Goal: Task Accomplishment & Management: Use online tool/utility

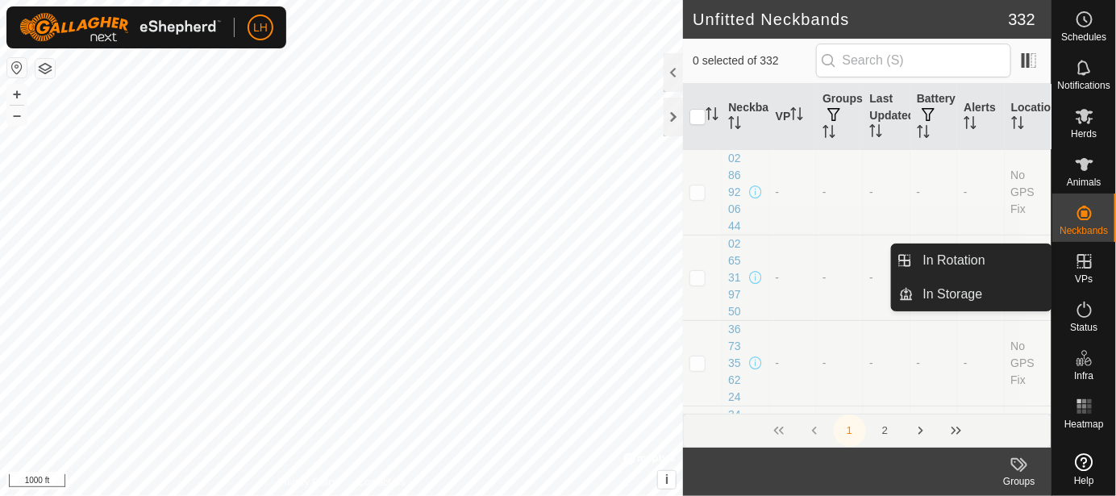
click at [1087, 264] on icon at bounding box center [1084, 261] width 19 height 19
click at [1077, 266] on icon at bounding box center [1084, 261] width 19 height 19
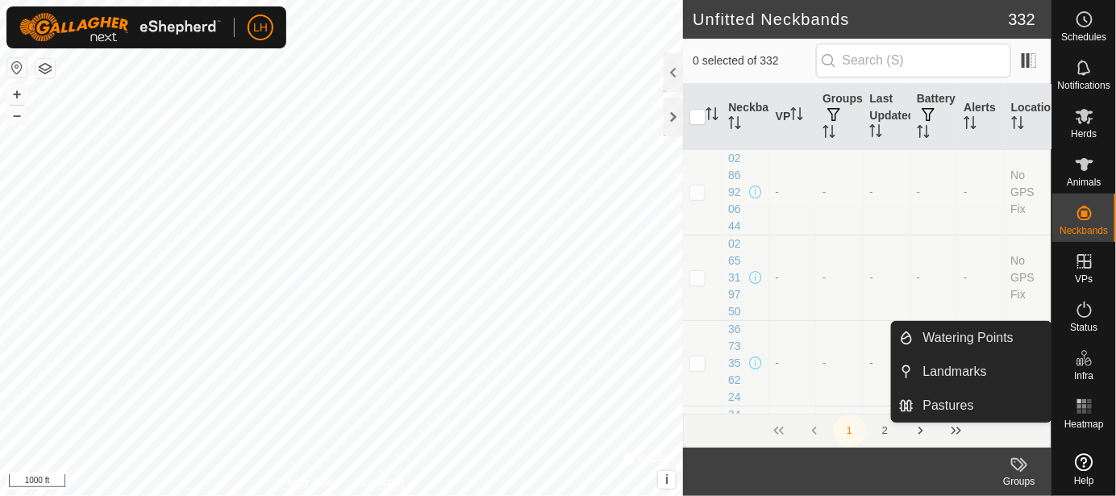
click at [1082, 356] on icon at bounding box center [1084, 357] width 19 height 19
click at [943, 409] on link "Pastures" at bounding box center [982, 405] width 138 height 32
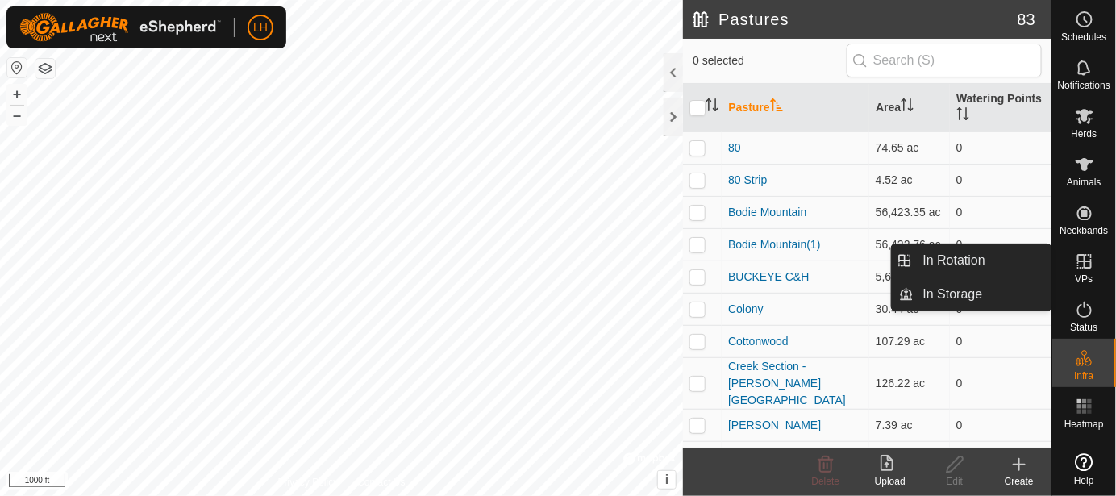
click at [1085, 269] on icon at bounding box center [1084, 261] width 19 height 19
click at [982, 266] on link "In Rotation" at bounding box center [982, 260] width 138 height 32
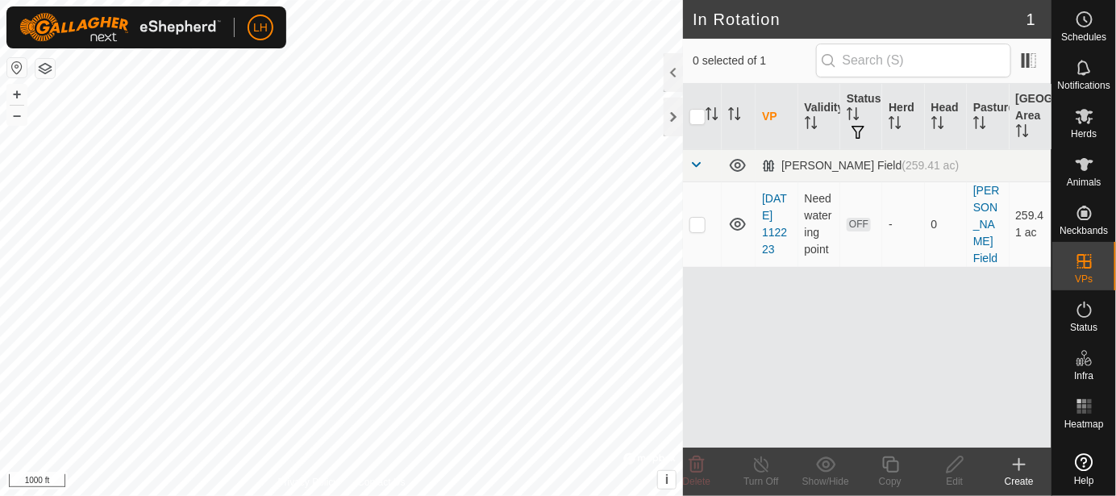
click at [1027, 474] on div "Create" at bounding box center [1019, 481] width 64 height 15
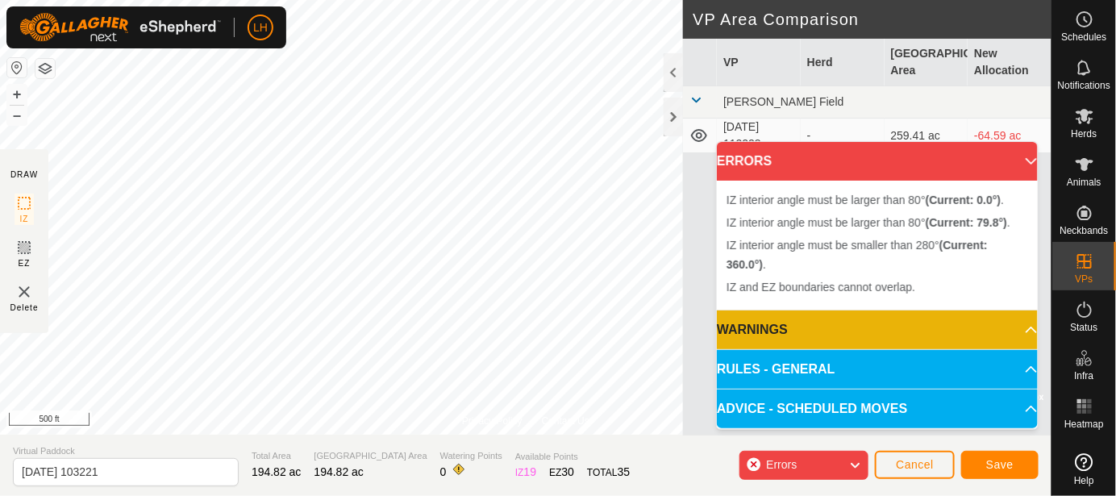
click at [846, 374] on p-accordion-header "RULES - GENERAL" at bounding box center [877, 369] width 321 height 39
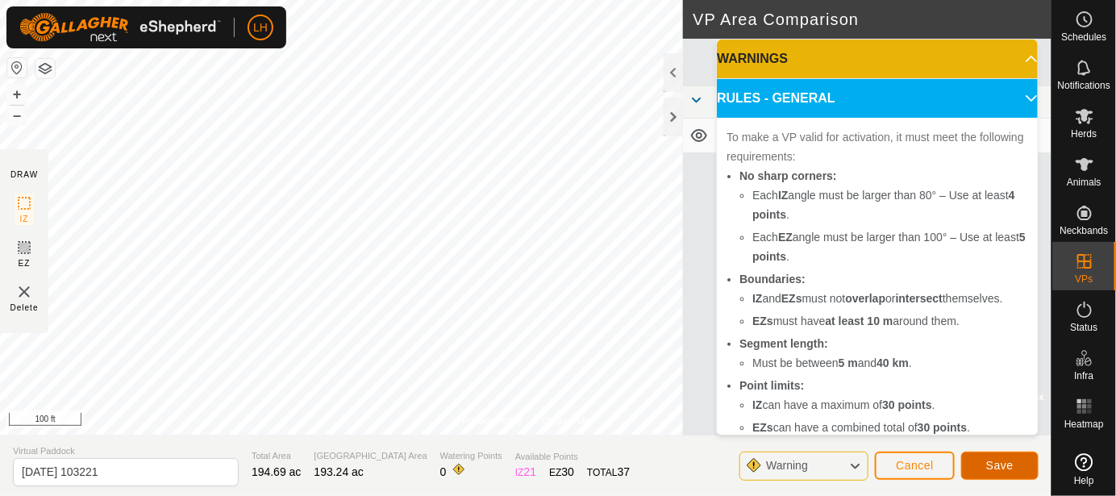
click at [1002, 455] on button "Save" at bounding box center [999, 465] width 77 height 28
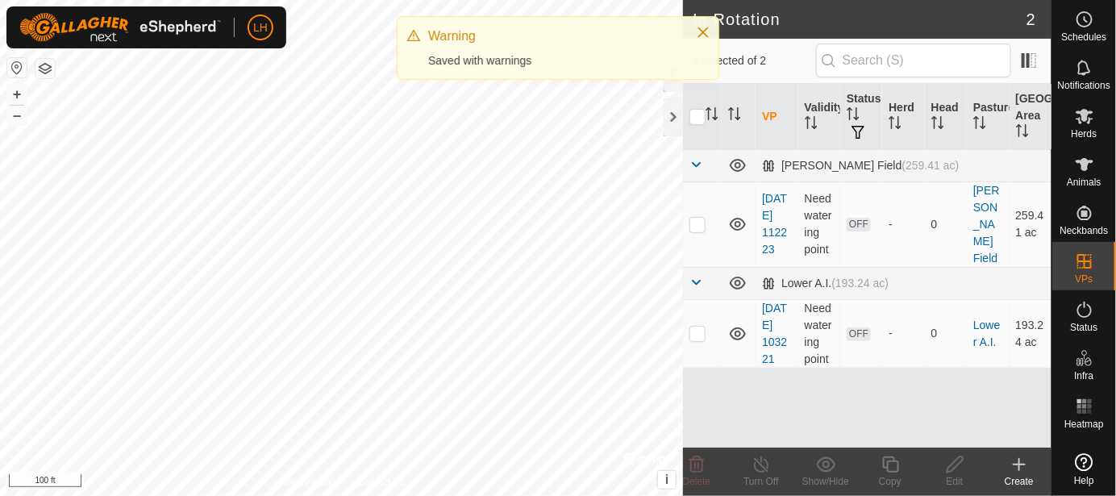
drag, startPoint x: 865, startPoint y: 351, endPoint x: 813, endPoint y: 368, distance: 54.3
click at [813, 368] on div "VP Validity Status Herd Head Pasture [GEOGRAPHIC_DATA] Area [PERSON_NAME][GEOGR…" at bounding box center [867, 266] width 368 height 364
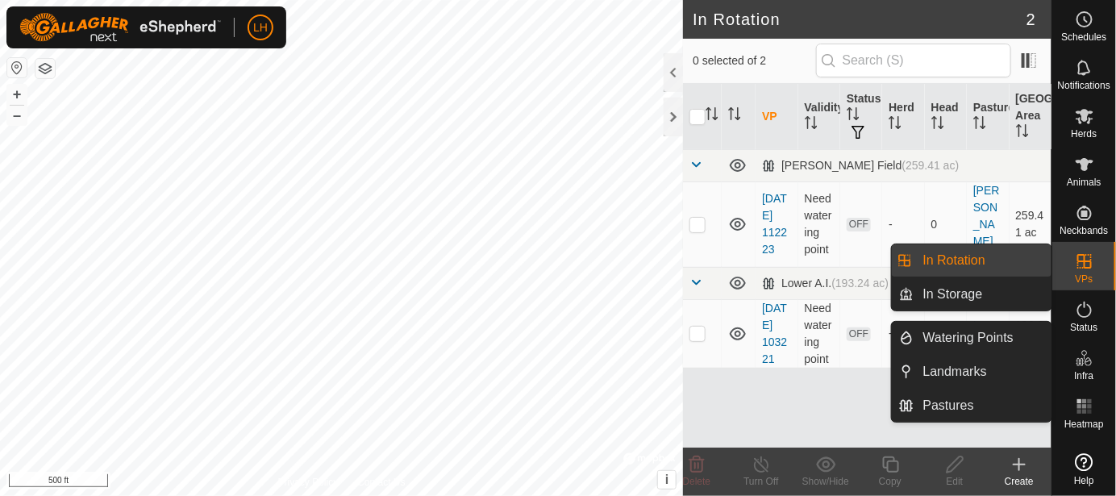
click at [1093, 360] on icon at bounding box center [1084, 357] width 19 height 19
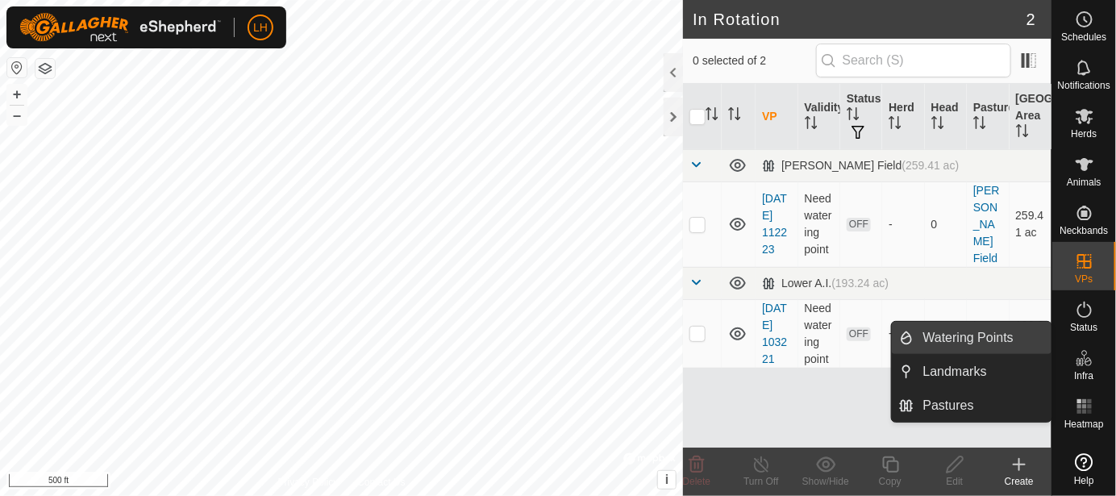
click at [998, 342] on link "Watering Points" at bounding box center [982, 338] width 138 height 32
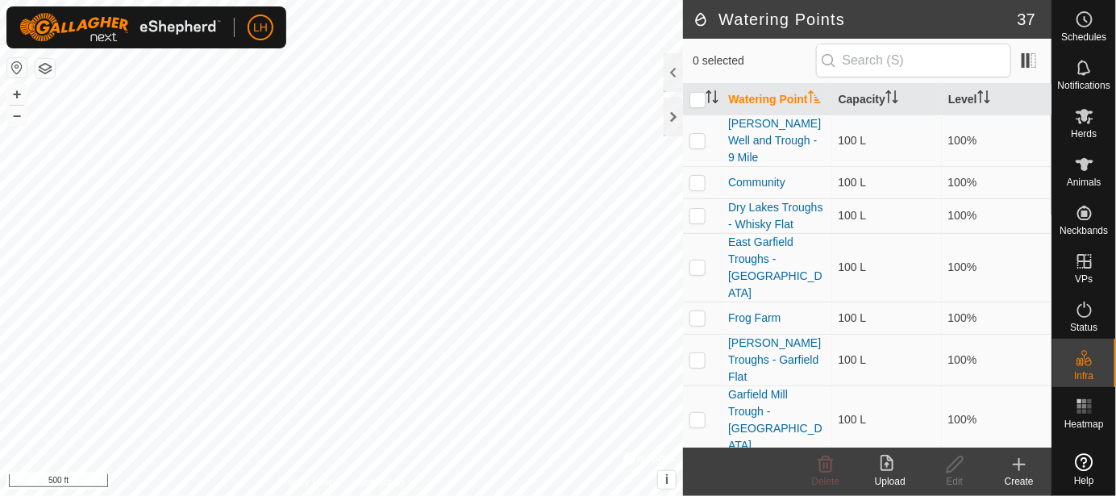
click at [1024, 468] on icon at bounding box center [1018, 464] width 19 height 19
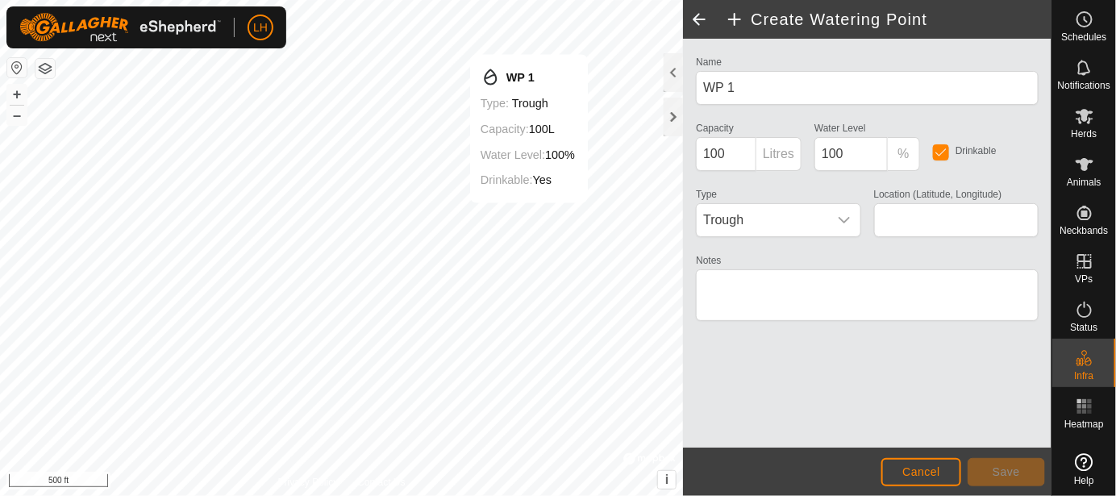
type input "38.223213, -119.253220"
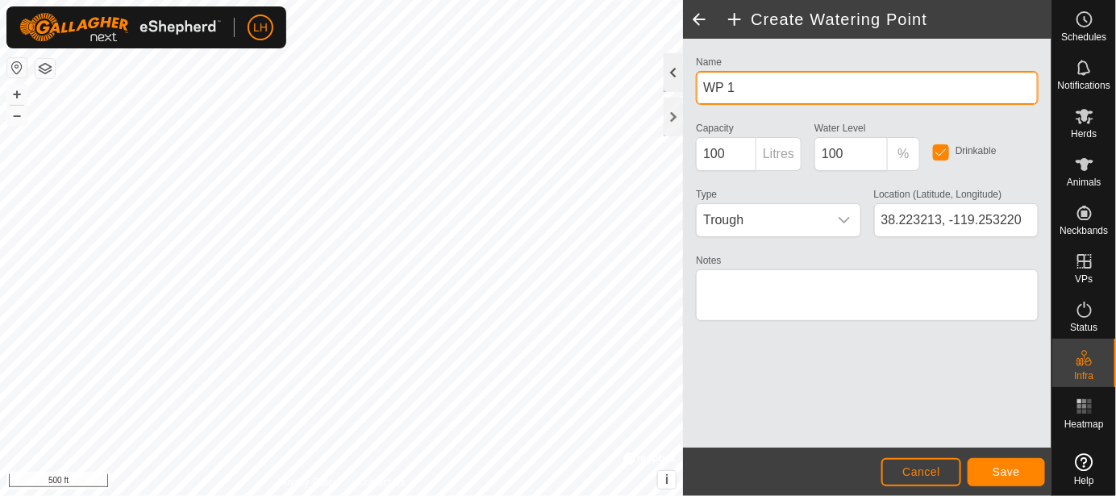
drag, startPoint x: 769, startPoint y: 87, endPoint x: 671, endPoint y: 87, distance: 98.3
click at [683, 87] on div "Create Watering Point Name WP 1 Capacity 100 Litres Water Level 100 % Drinkable…" at bounding box center [867, 248] width 368 height 496
type input "Lower AI [PERSON_NAME]"
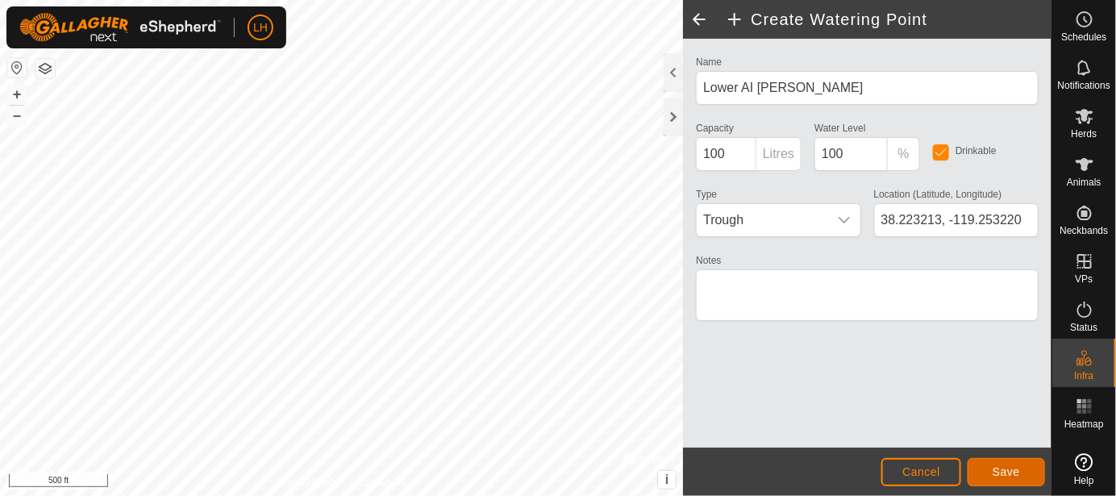
click at [1012, 472] on span "Save" at bounding box center [1005, 471] width 27 height 13
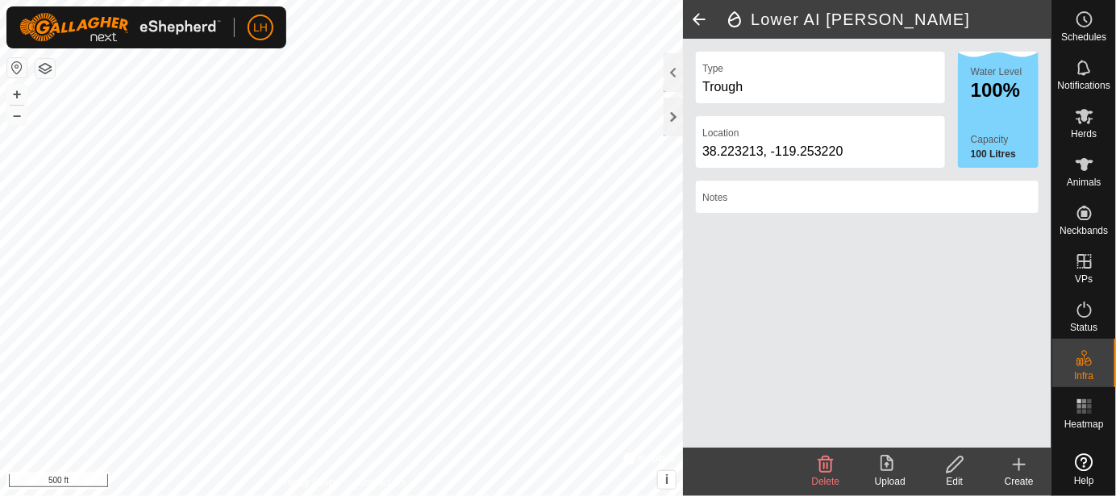
click at [948, 468] on icon at bounding box center [954, 464] width 16 height 16
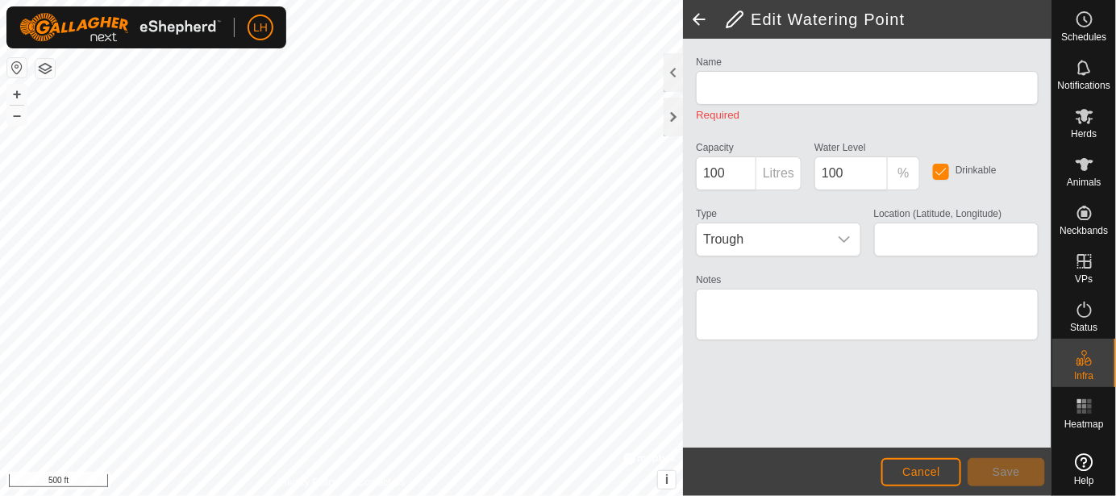
type input "Lower AI [PERSON_NAME]"
type input "38.223213, -119.253220"
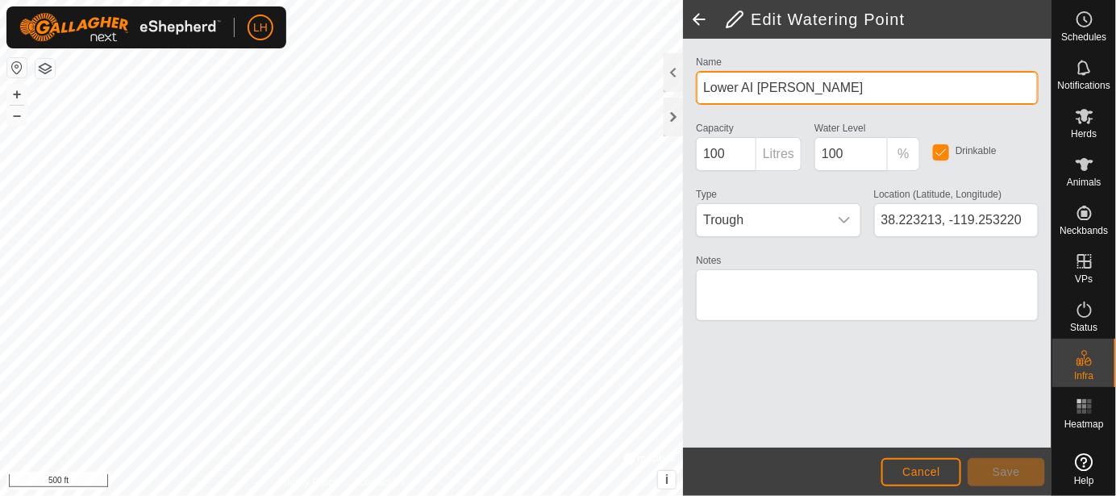
click at [843, 90] on input "Lower AI [PERSON_NAME]" at bounding box center [867, 88] width 343 height 34
type input "Lower AI [PERSON_NAME] North"
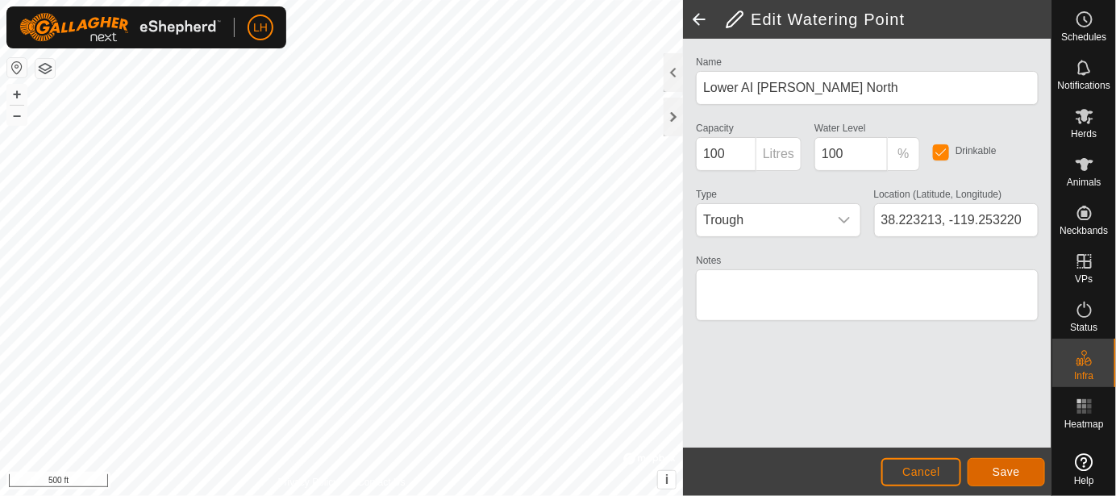
click at [1019, 472] on span "Save" at bounding box center [1005, 471] width 27 height 13
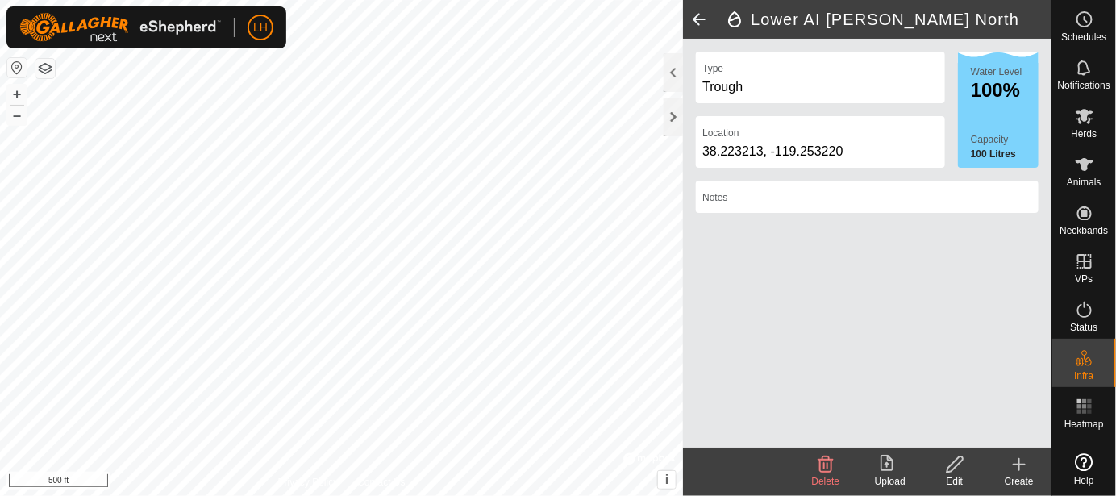
click at [1021, 457] on icon at bounding box center [1018, 464] width 19 height 19
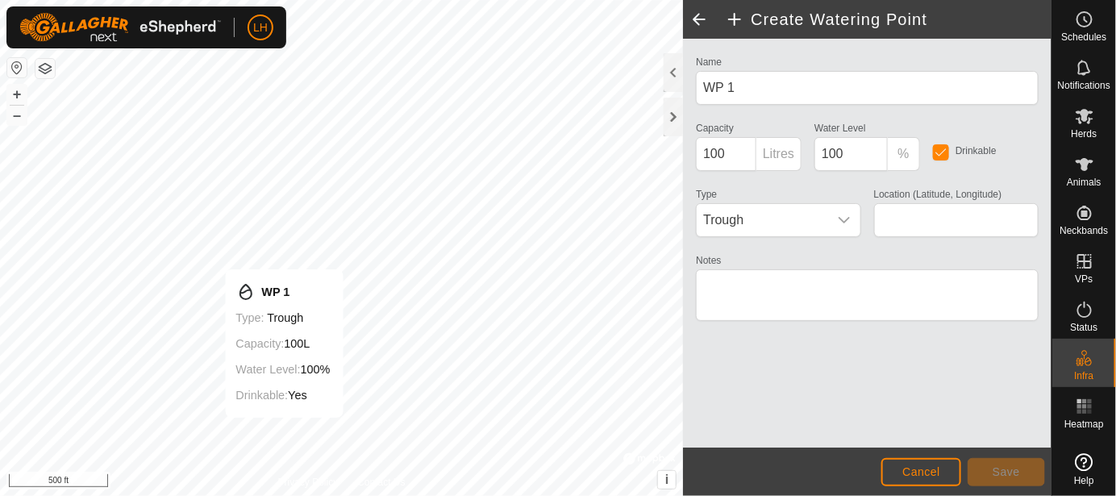
type input "38.215327, -119.258179"
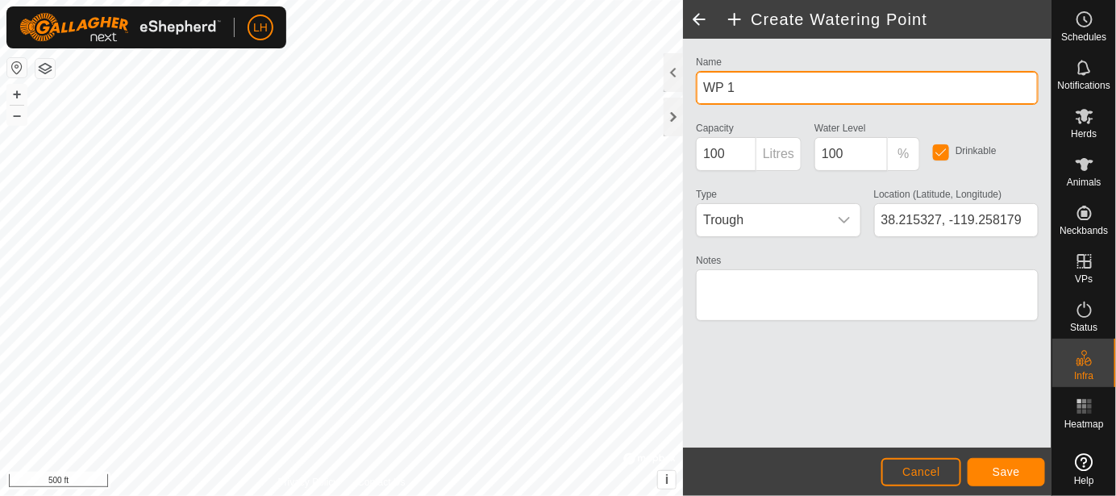
drag, startPoint x: 717, startPoint y: 87, endPoint x: 684, endPoint y: 87, distance: 33.9
click at [684, 87] on div "Name WP 1 Capacity 100 Litres Water Level 100 % Drinkable Type Trough Location …" at bounding box center [867, 243] width 368 height 409
type input "Lower AI [PERSON_NAME] South"
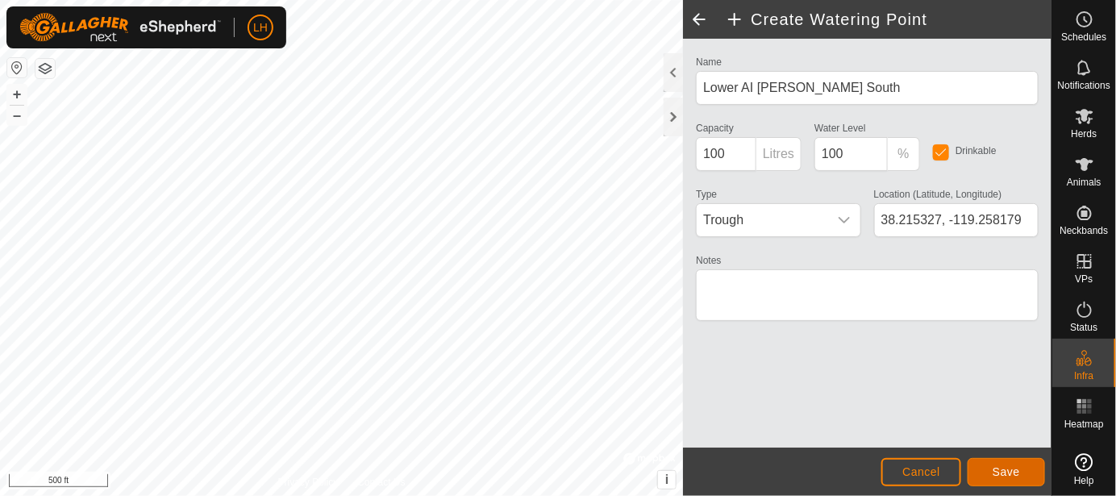
click at [1011, 468] on span "Save" at bounding box center [1005, 471] width 27 height 13
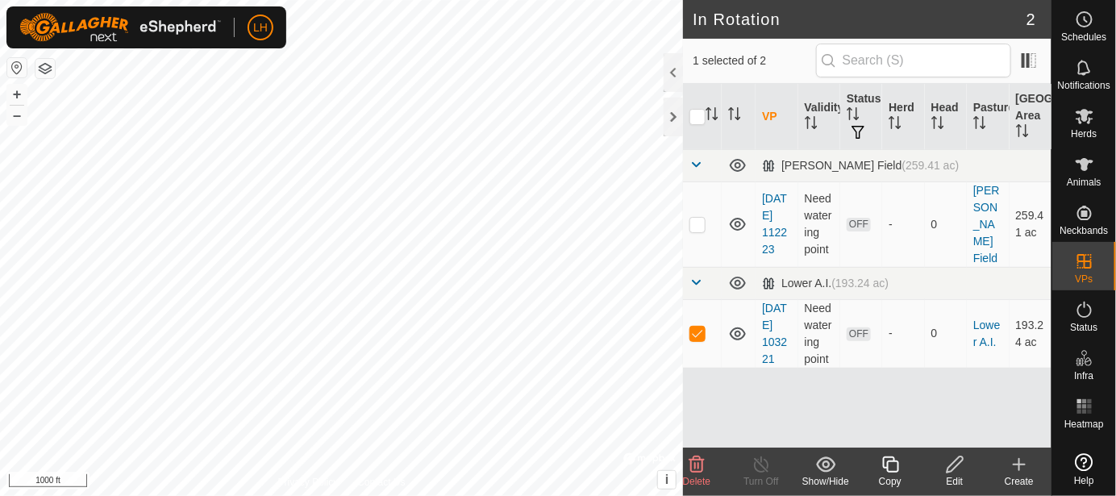
checkbox input "true"
checkbox input "false"
click at [1011, 464] on icon at bounding box center [1018, 464] width 19 height 19
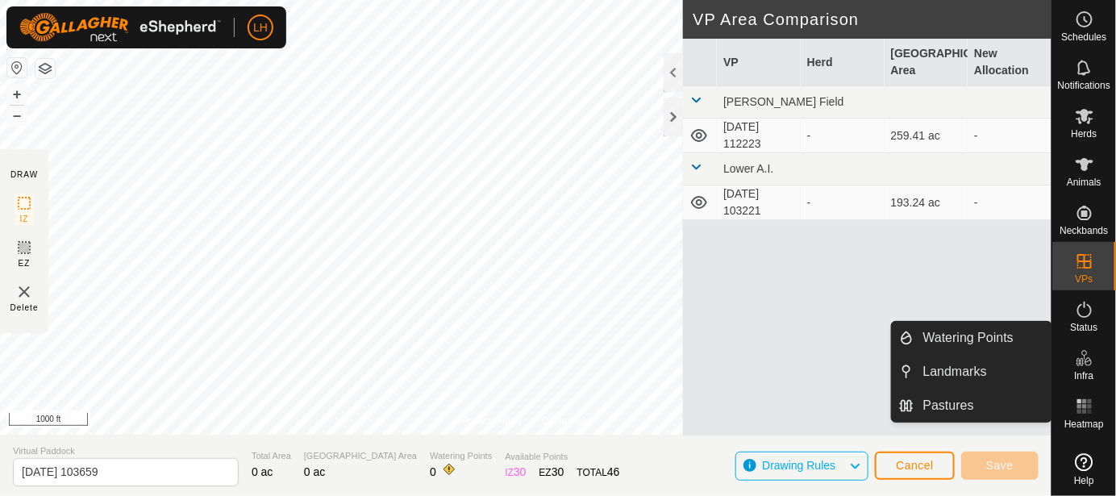
drag, startPoint x: 1082, startPoint y: 343, endPoint x: 1087, endPoint y: 357, distance: 14.5
click at [1087, 357] on icon at bounding box center [1084, 357] width 19 height 19
click at [963, 344] on link "Watering Points" at bounding box center [982, 338] width 138 height 32
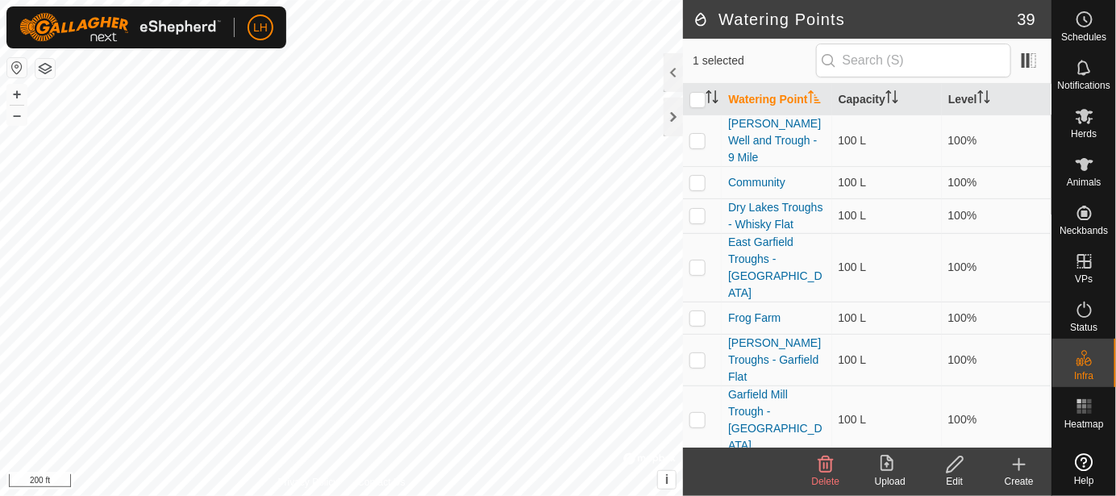
click at [1019, 463] on icon at bounding box center [1019, 464] width 0 height 11
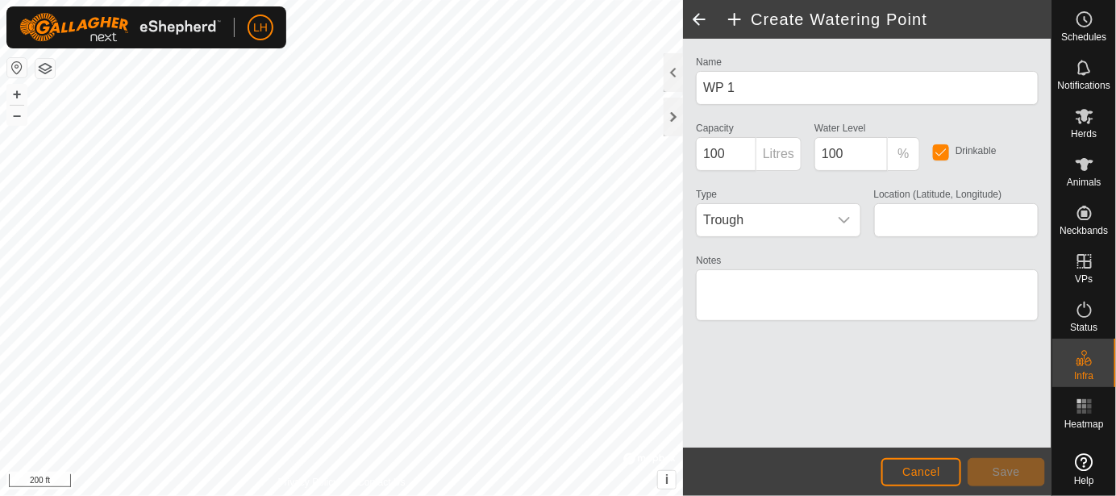
type input "38.219120, -119.269433"
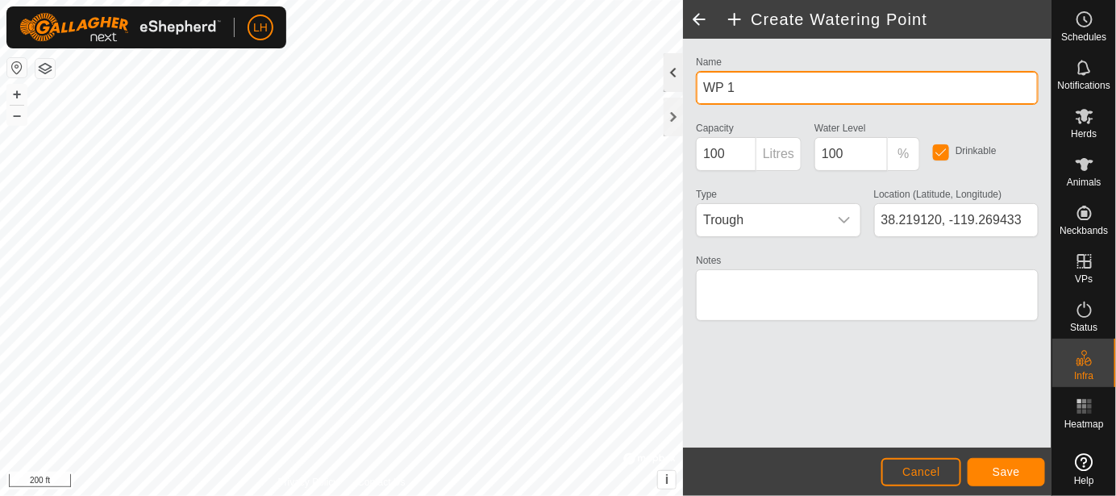
drag, startPoint x: 750, startPoint y: 89, endPoint x: 679, endPoint y: 86, distance: 71.8
click at [683, 86] on div "Create Watering Point Name WP 1 Capacity 100 Litres Water Level 100 % Drinkable…" at bounding box center [867, 248] width 368 height 496
type input "[PERSON_NAME][GEOGRAPHIC_DATA]"
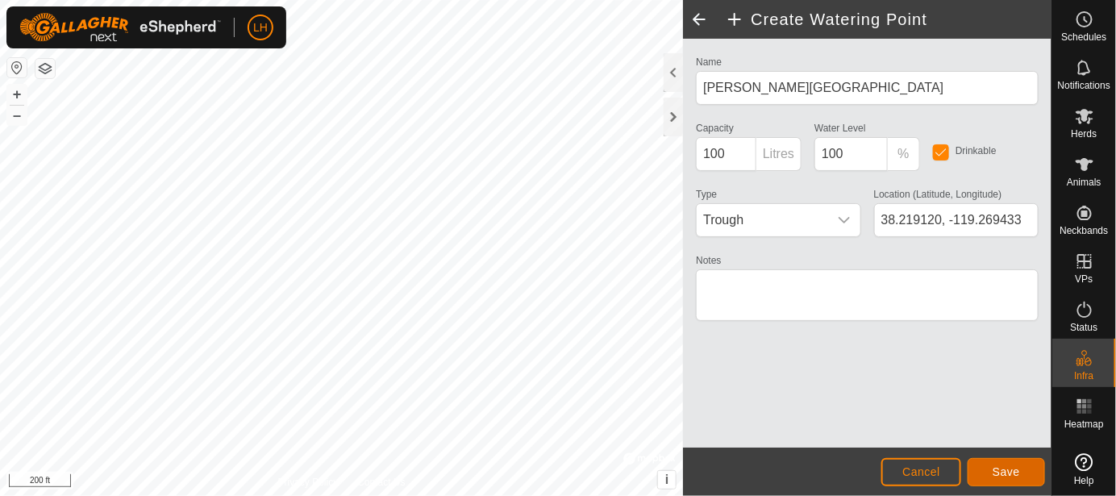
click at [1016, 470] on span "Save" at bounding box center [1005, 471] width 27 height 13
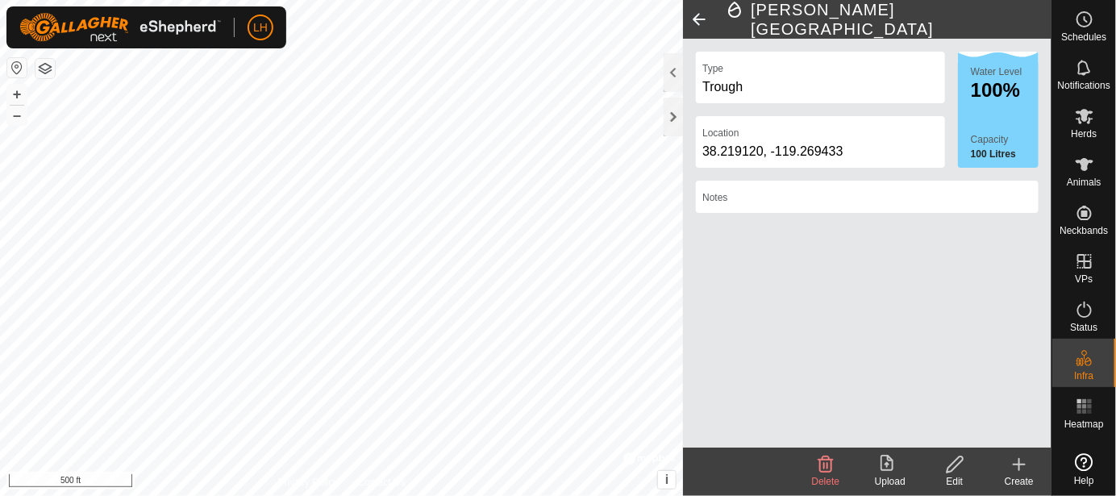
click at [1020, 464] on icon at bounding box center [1018, 464] width 11 height 0
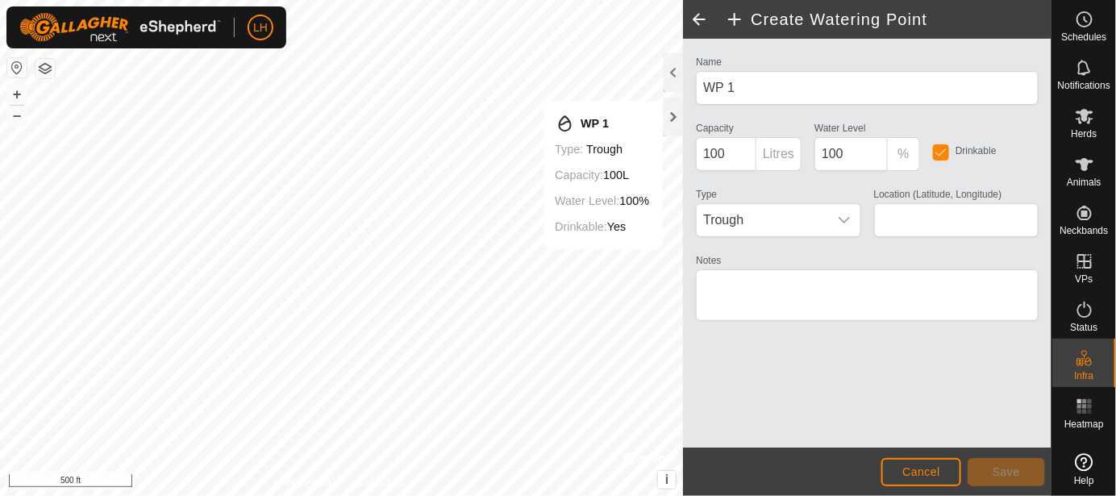
type input "38.213945, -119.268662"
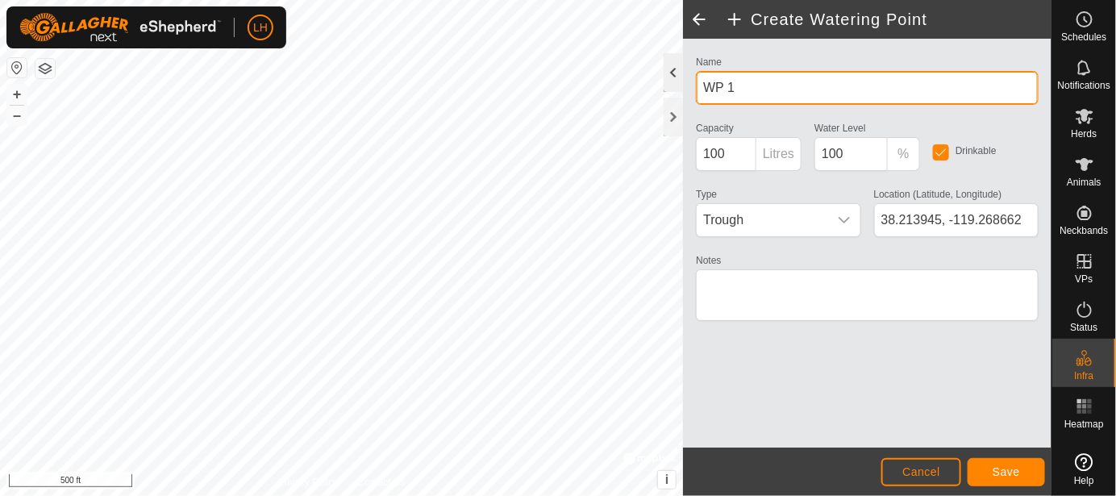
drag, startPoint x: 755, startPoint y: 89, endPoint x: 676, endPoint y: 89, distance: 79.8
click at [683, 89] on div "Create Watering Point Name WP 1 Capacity 100 Litres Water Level 100 % Drinkable…" at bounding box center [867, 248] width 368 height 496
type input "[PERSON_NAME][GEOGRAPHIC_DATA]"
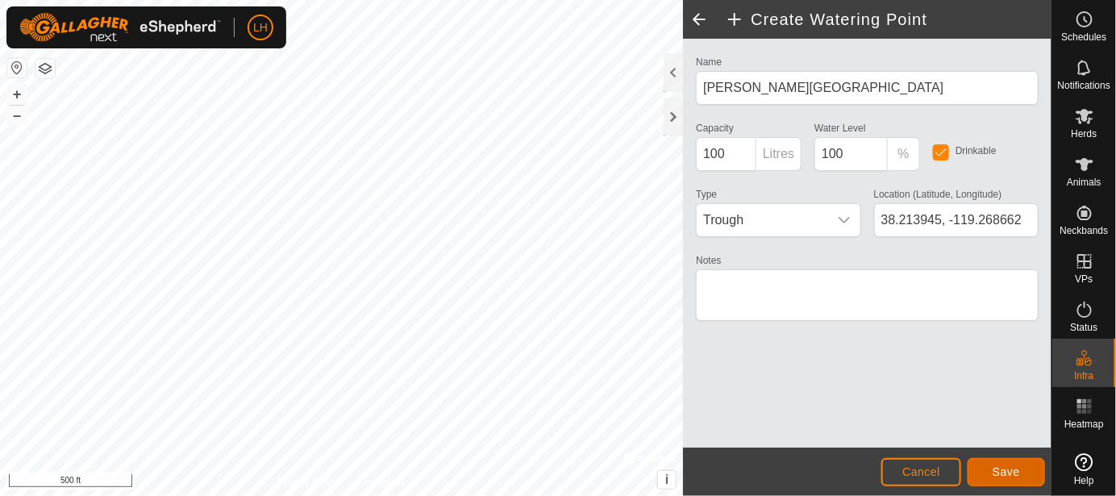
click at [996, 468] on span "Save" at bounding box center [1005, 471] width 27 height 13
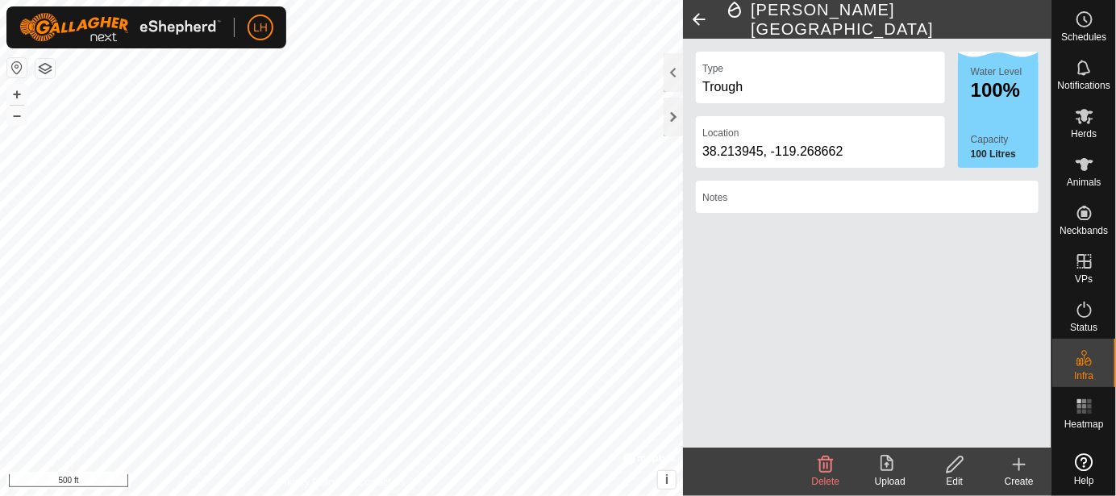
click at [1017, 466] on icon at bounding box center [1018, 464] width 19 height 19
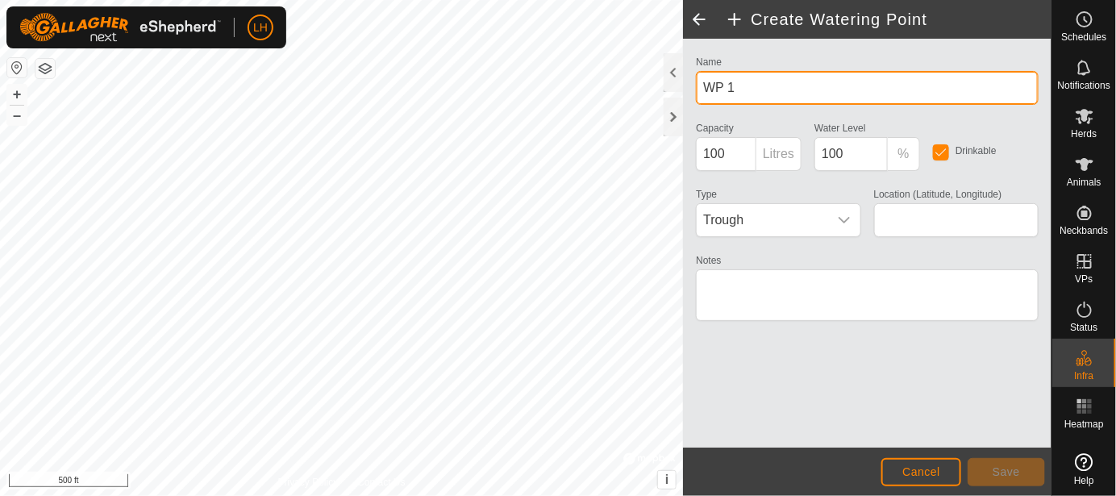
click at [748, 88] on input "WP 1" at bounding box center [867, 88] width 343 height 34
drag, startPoint x: 748, startPoint y: 85, endPoint x: 674, endPoint y: 94, distance: 74.7
click at [683, 94] on div "Create Watering Point Name WP 1 Capacity 100 Litres Water Level 100 % Drinkable…" at bounding box center [867, 248] width 368 height 496
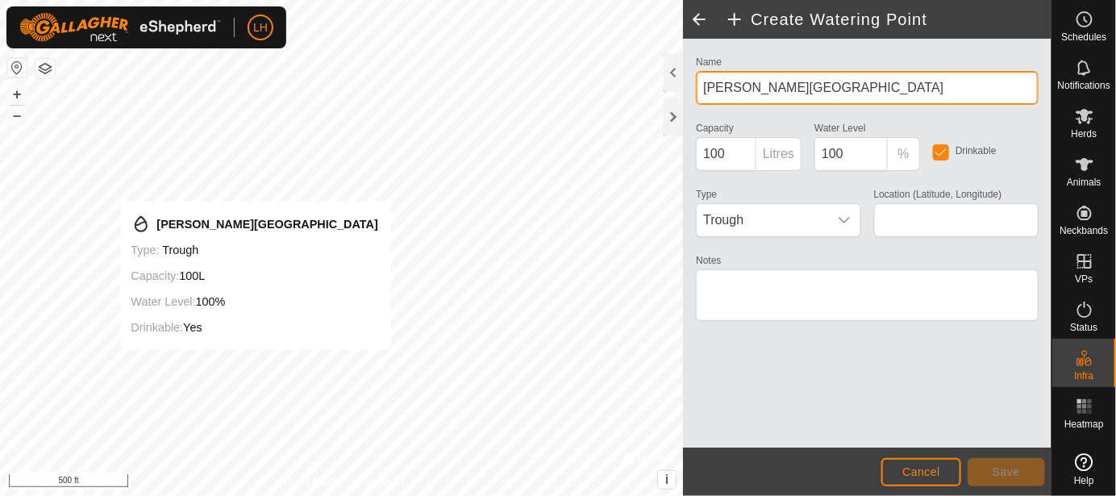
type input "[PERSON_NAME][GEOGRAPHIC_DATA]"
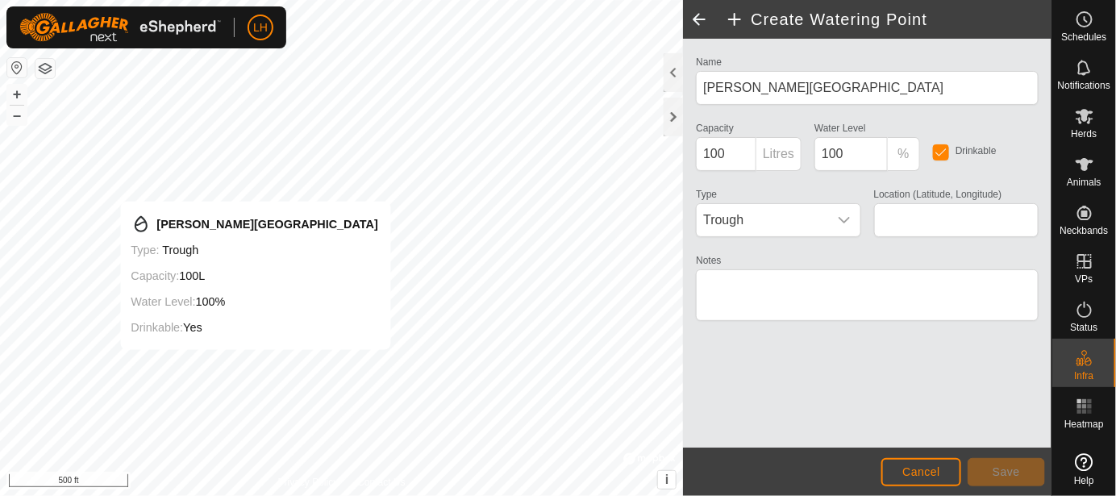
type input "38.213890, -119.277058"
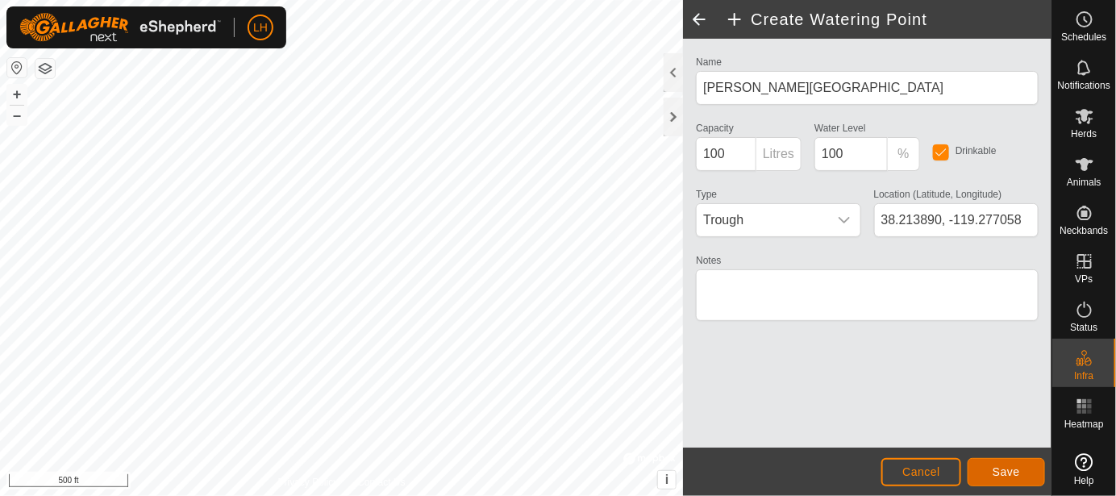
click at [1028, 475] on button "Save" at bounding box center [1005, 472] width 77 height 28
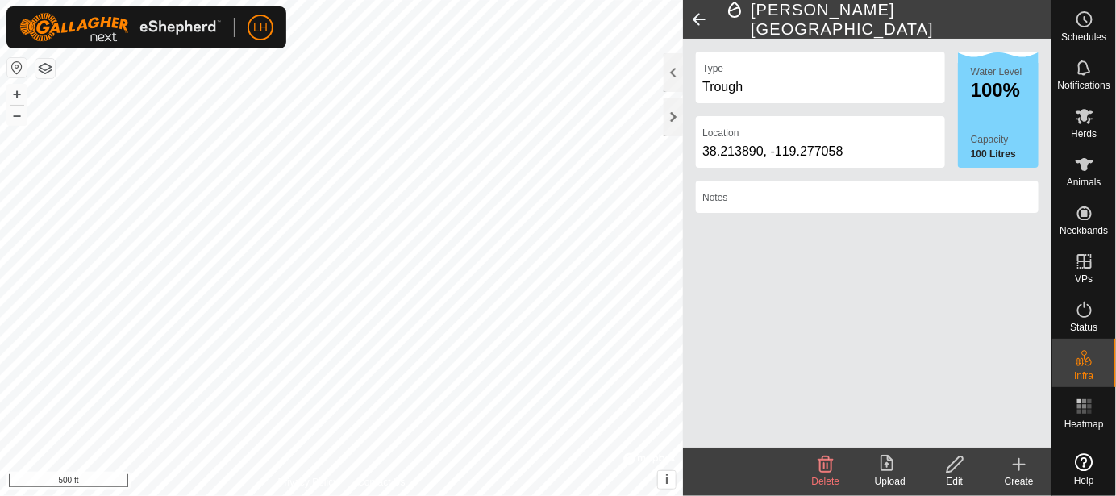
click at [1018, 468] on icon at bounding box center [1018, 464] width 19 height 19
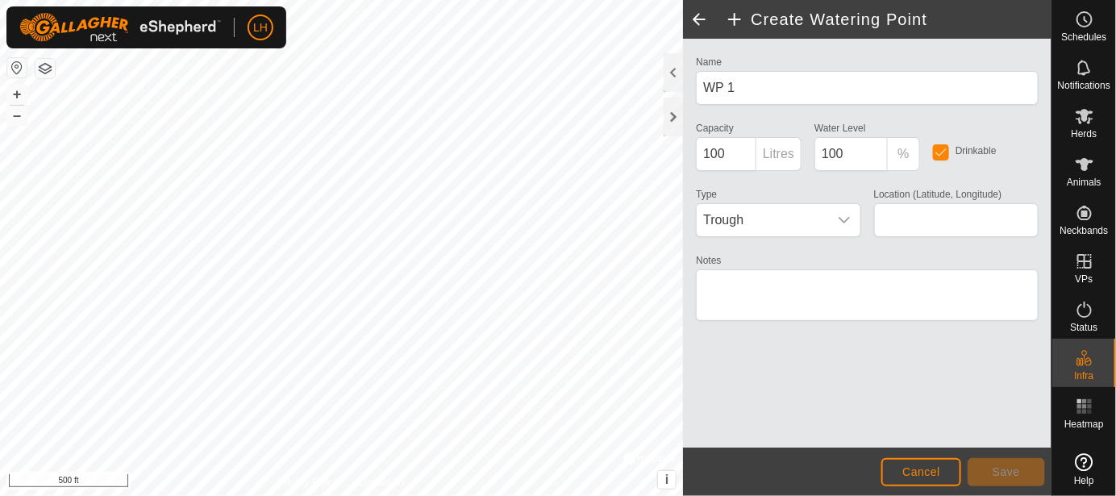
type input "38.217012, -119.273147"
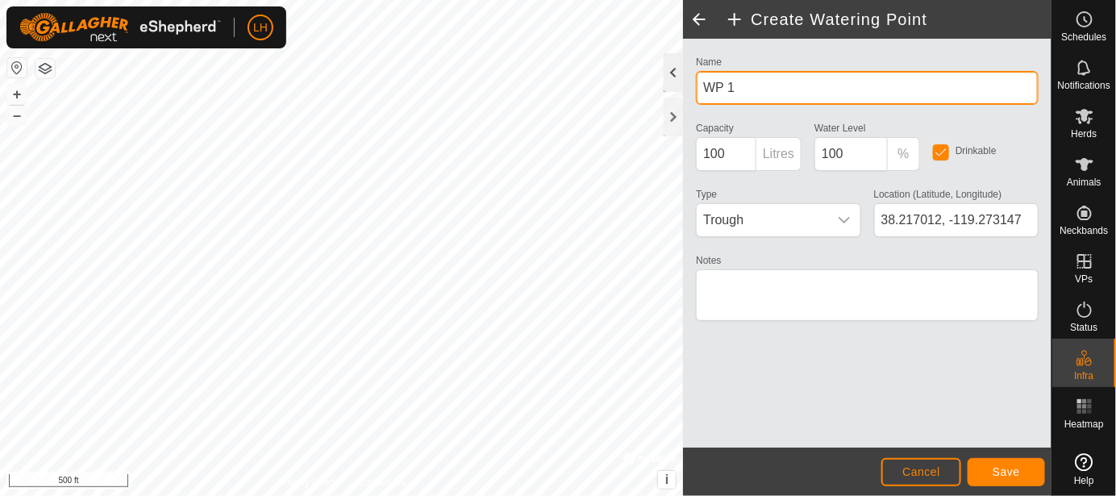
drag, startPoint x: 755, startPoint y: 90, endPoint x: 673, endPoint y: 83, distance: 81.7
click at [683, 83] on div "Create Watering Point Name WP 1 Capacity 100 Litres Water Level 100 % Drinkable…" at bounding box center [867, 248] width 368 height 496
type input "[PERSON_NAME][GEOGRAPHIC_DATA]"
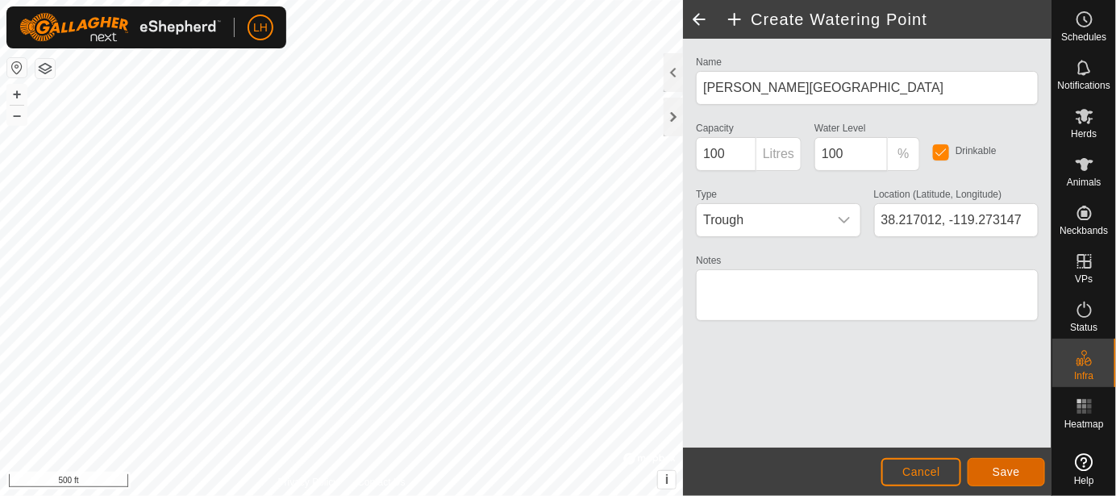
click at [1025, 471] on button "Save" at bounding box center [1005, 472] width 77 height 28
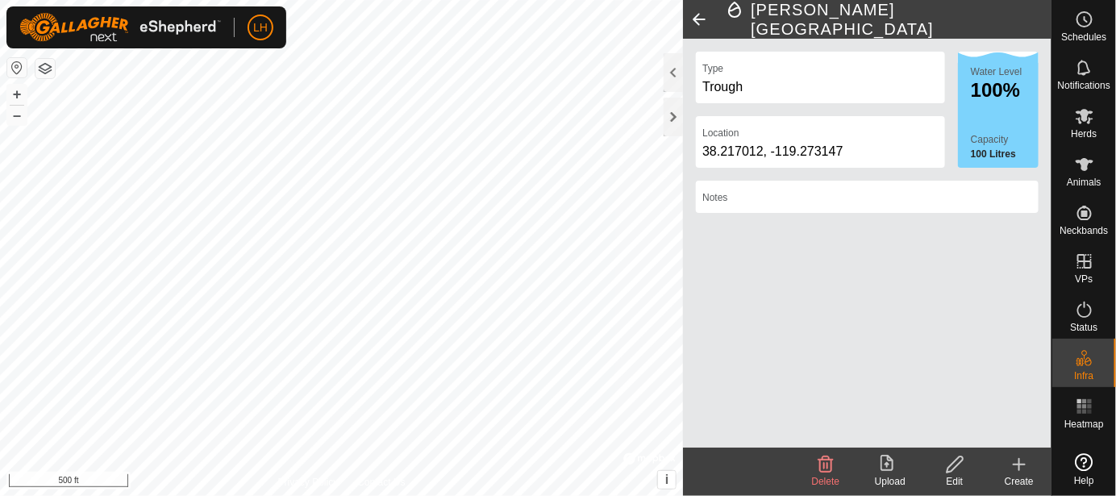
click at [1017, 464] on icon at bounding box center [1018, 464] width 11 height 0
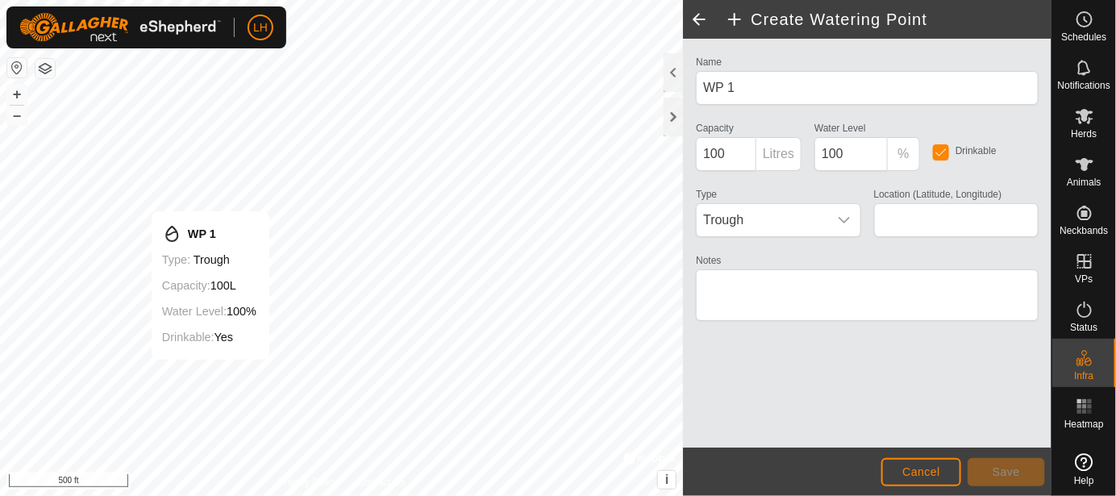
type input "38.207856, -119.276686"
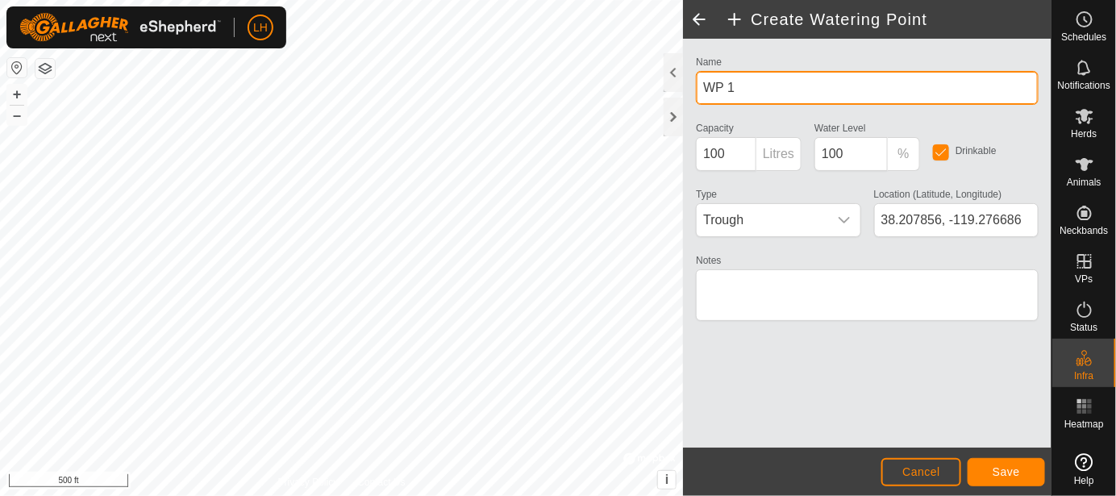
drag, startPoint x: 775, startPoint y: 95, endPoint x: 678, endPoint y: 95, distance: 97.5
click at [683, 95] on div "Create Watering Point Name WP 1 Capacity 100 Litres Water Level 100 % Drinkable…" at bounding box center [867, 248] width 368 height 496
type input "[PERSON_NAME][GEOGRAPHIC_DATA]"
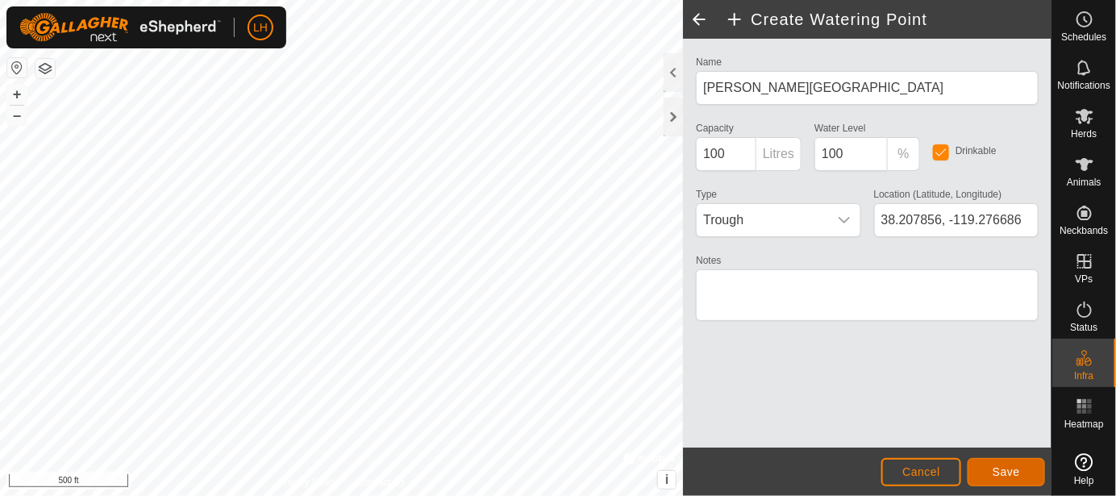
click at [1015, 468] on span "Save" at bounding box center [1005, 471] width 27 height 13
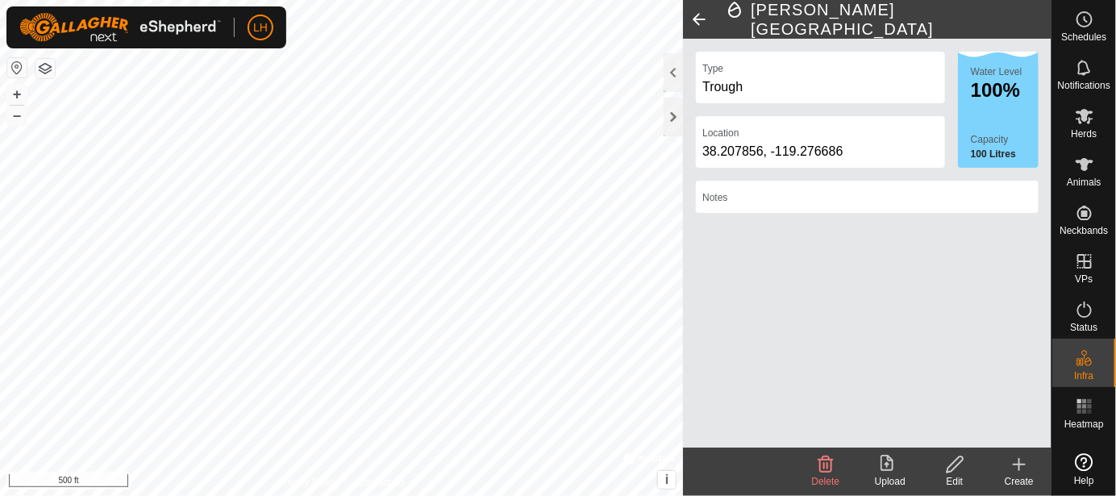
click at [1028, 463] on icon at bounding box center [1018, 464] width 19 height 19
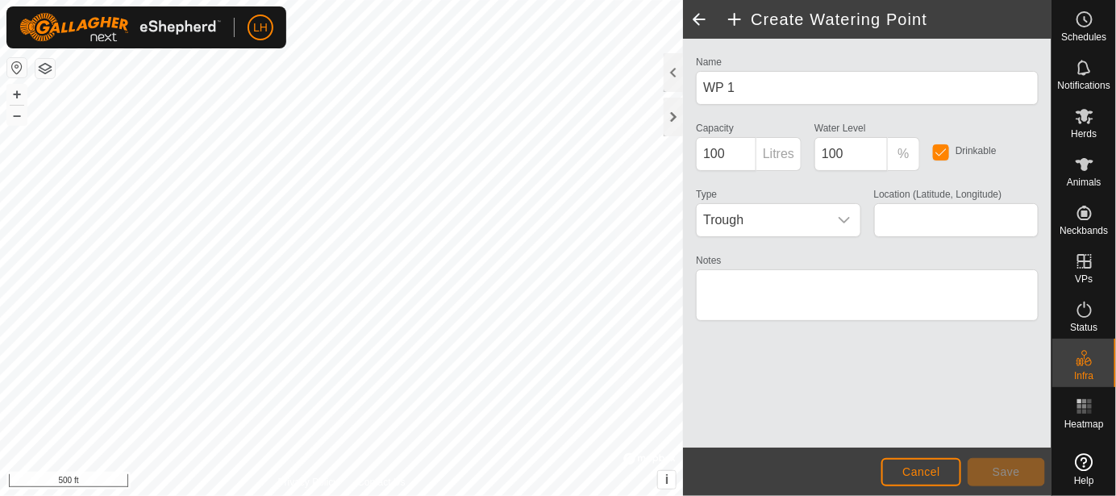
type input "38.210321, -119.267085"
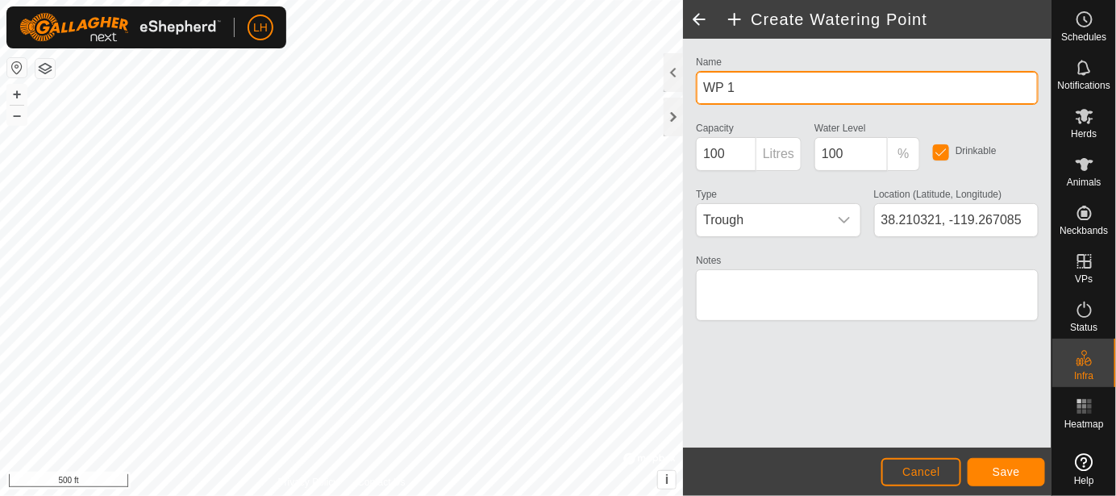
drag, startPoint x: 765, startPoint y: 90, endPoint x: 678, endPoint y: 94, distance: 87.1
click at [683, 94] on div "Create Watering Point Name WP 1 Capacity 100 Litres Water Level 100 % Drinkable…" at bounding box center [867, 248] width 368 height 496
type input "[PERSON_NAME] Ditch"
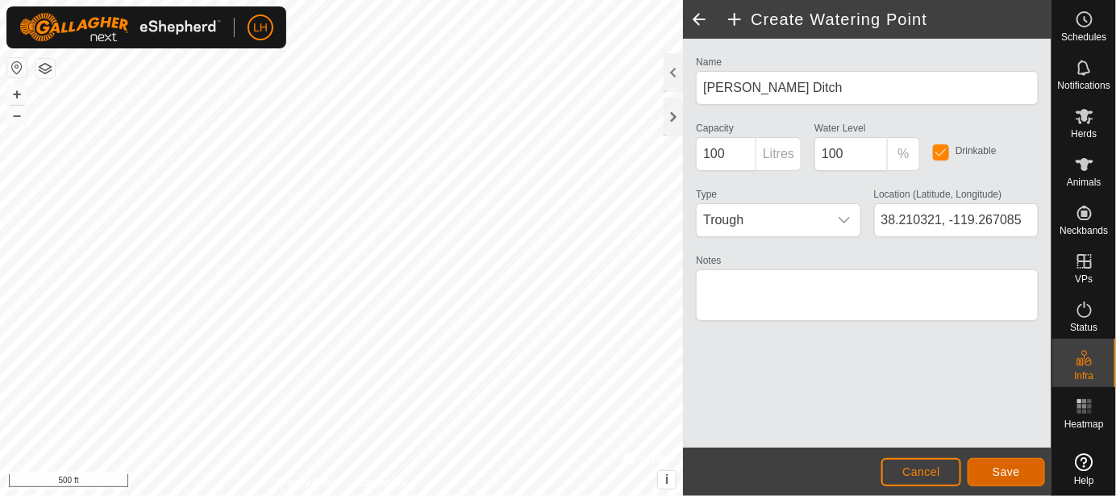
click at [1023, 470] on button "Save" at bounding box center [1005, 472] width 77 height 28
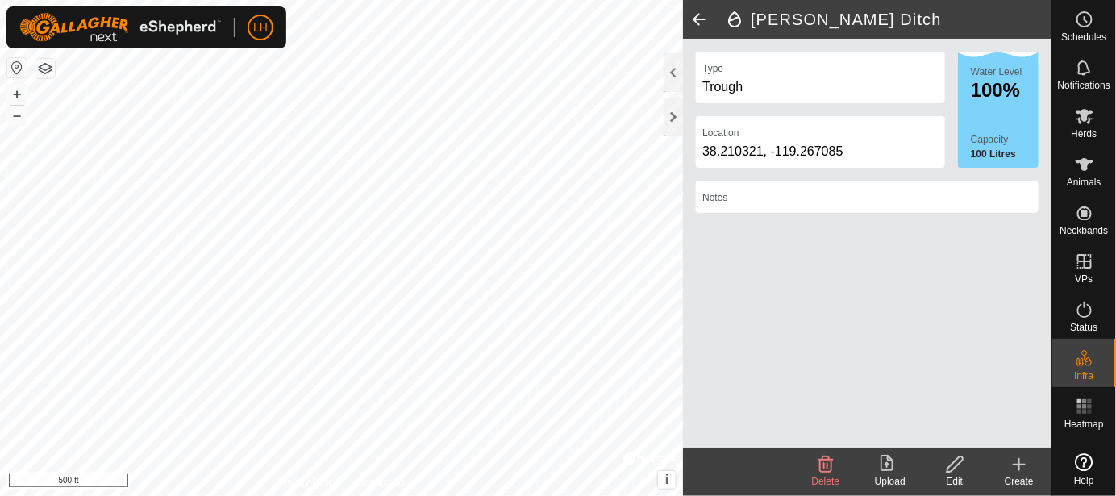
click at [1017, 464] on icon at bounding box center [1018, 464] width 11 height 0
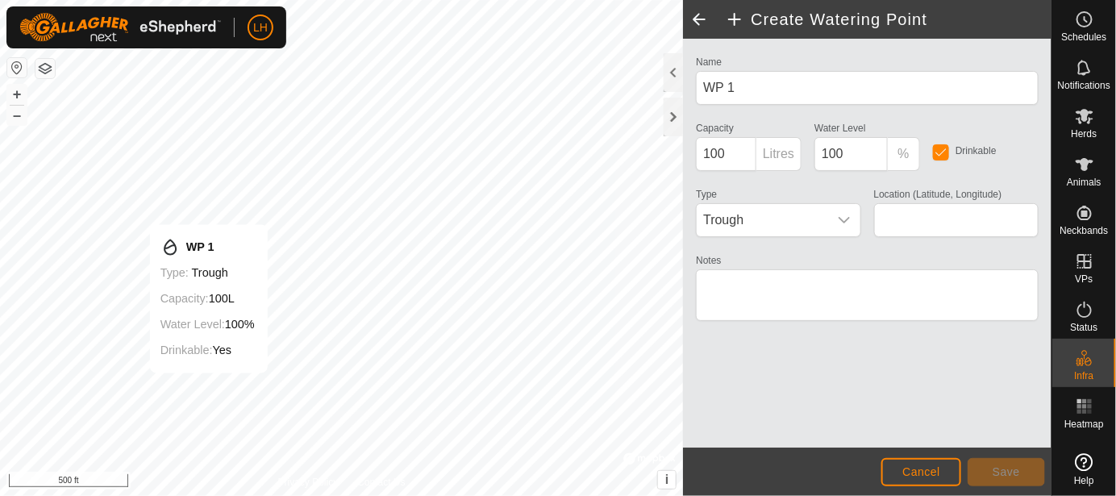
type input "38.213863, -119.264136"
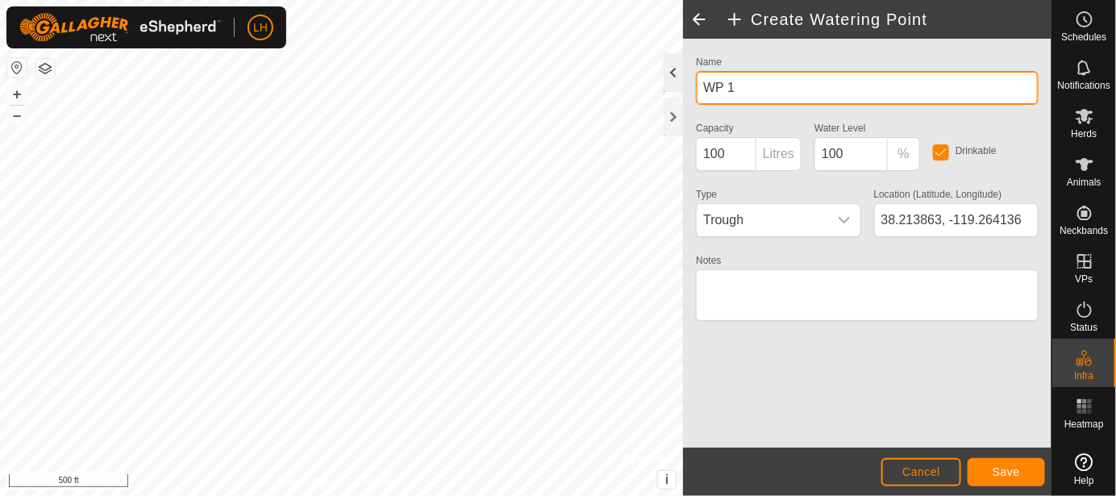
drag, startPoint x: 750, startPoint y: 86, endPoint x: 663, endPoint y: 85, distance: 87.1
click at [683, 85] on div "Create Watering Point Name WP 1 Capacity 100 Litres Water Level 100 % Drinkable…" at bounding box center [867, 248] width 368 height 496
type input "Upper AI [PERSON_NAME] South"
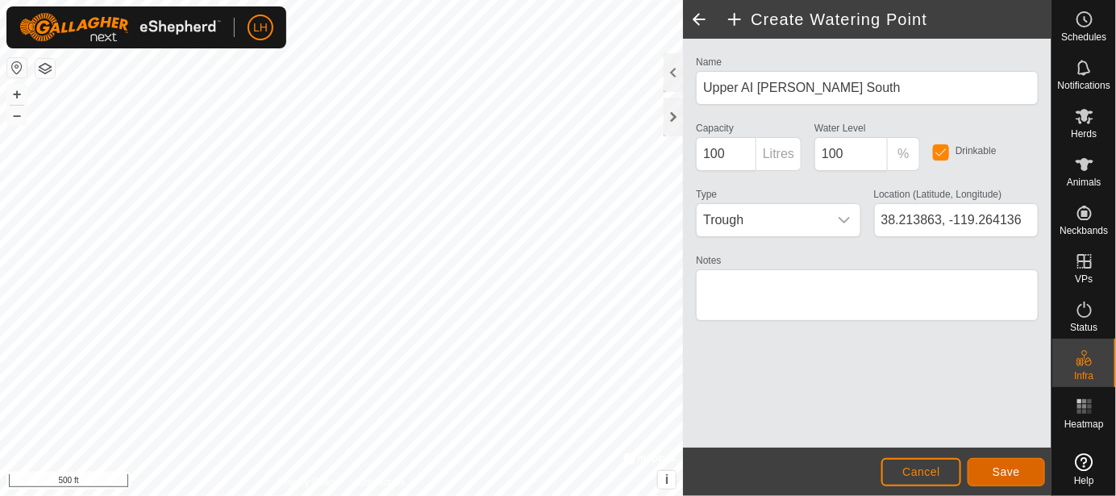
click at [1008, 466] on span "Save" at bounding box center [1005, 471] width 27 height 13
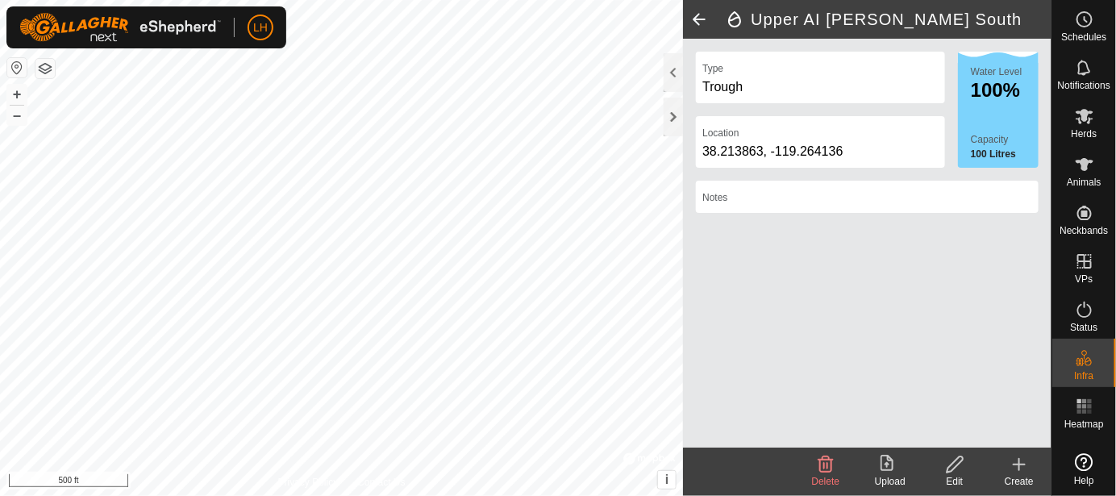
click at [1016, 464] on icon at bounding box center [1018, 464] width 11 height 0
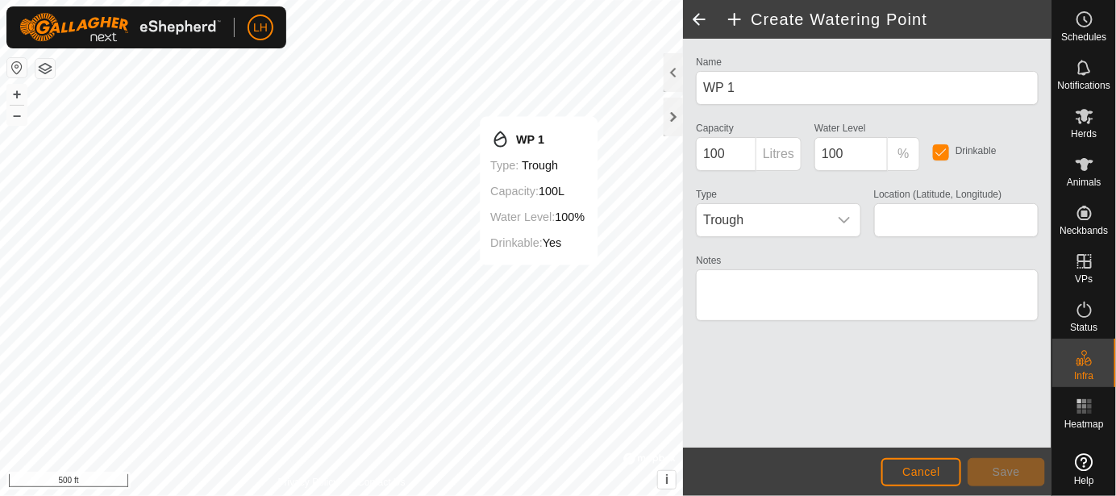
type input "38.215098, -119.259319"
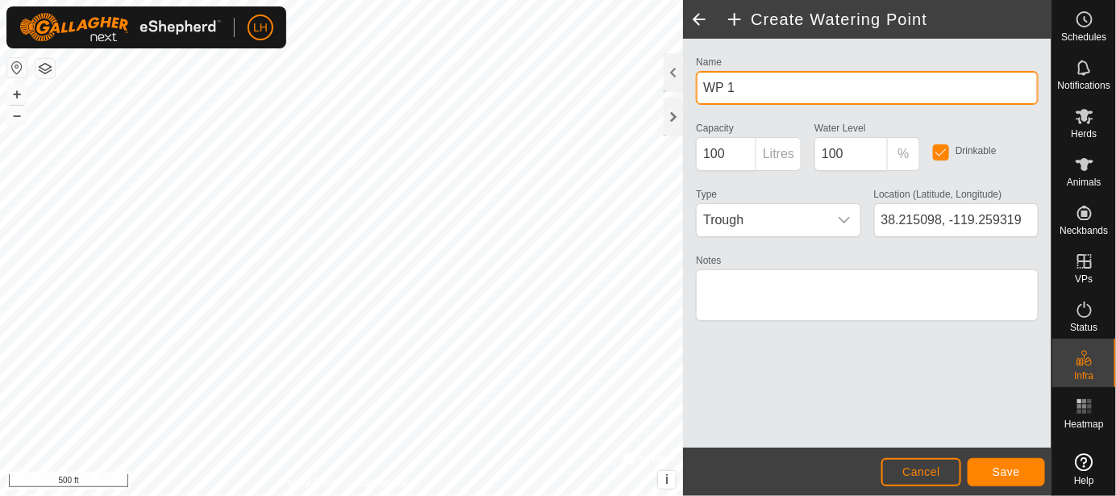
drag, startPoint x: 745, startPoint y: 92, endPoint x: 688, endPoint y: 93, distance: 57.2
click at [688, 93] on div "Name WP 1 Capacity 100 Litres Water Level 100 % Drinkable Type Trough Location …" at bounding box center [867, 243] width 368 height 409
type input "Upper AI [PERSON_NAME][GEOGRAPHIC_DATA]"
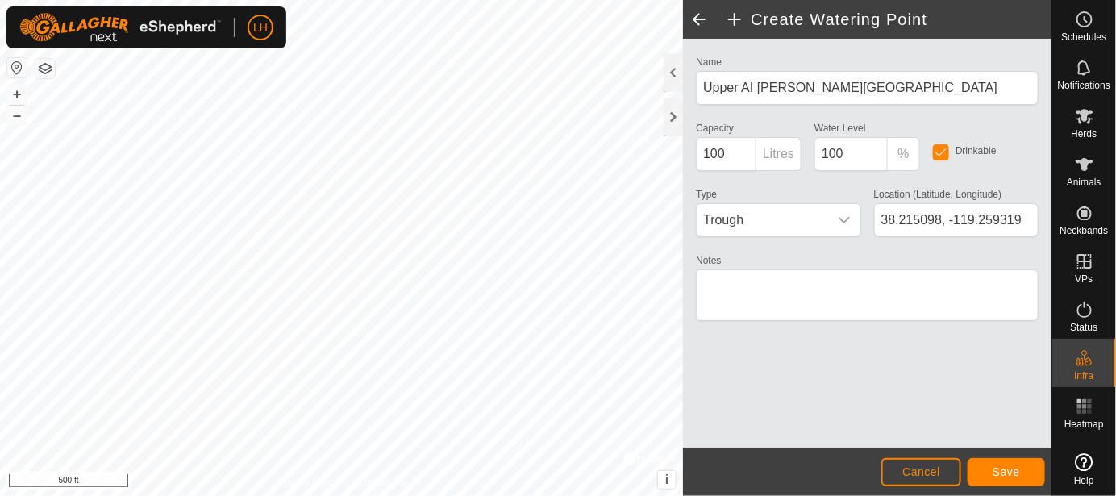
click at [927, 162] on div "Drinkable" at bounding box center [985, 151] width 118 height 66
click at [1017, 475] on span "Save" at bounding box center [1005, 471] width 27 height 13
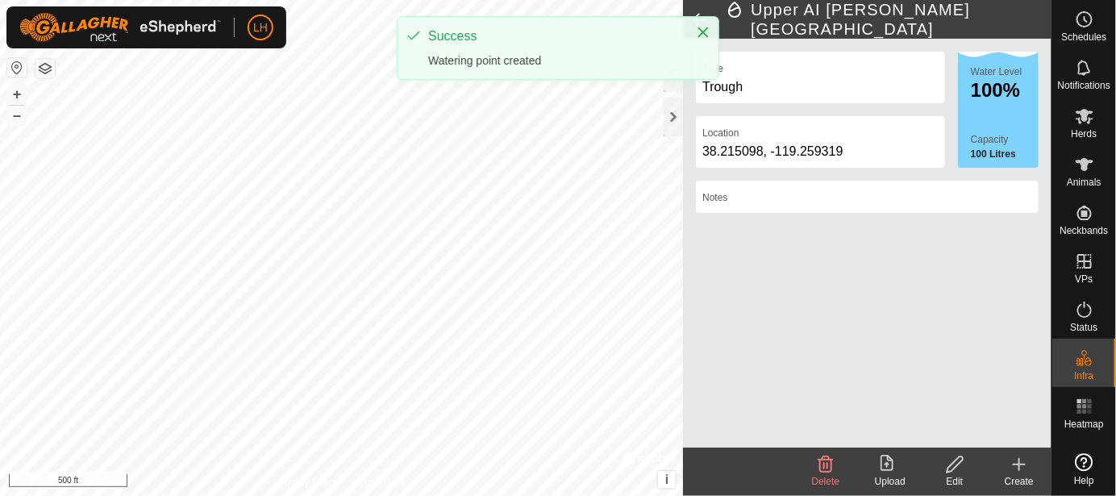
click at [1018, 464] on icon at bounding box center [1018, 464] width 11 height 0
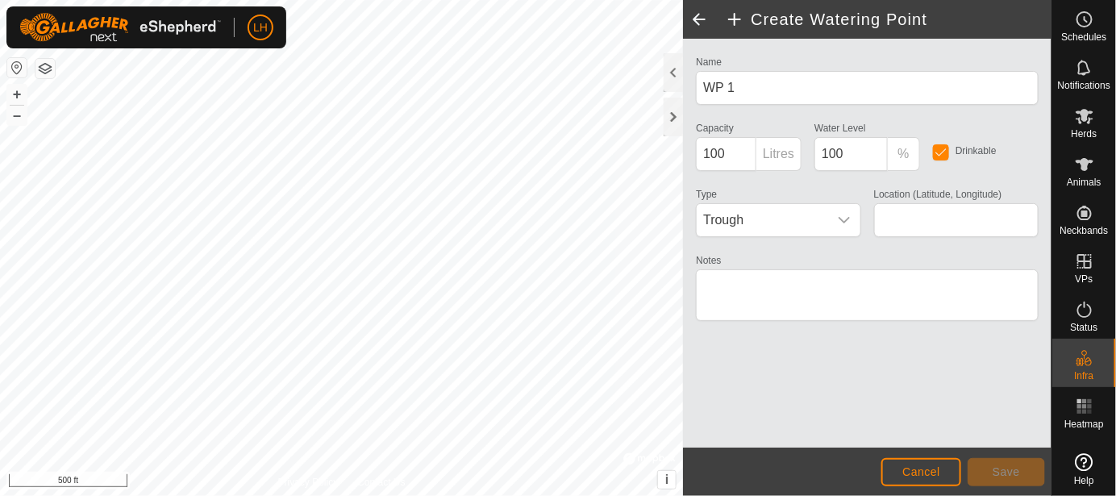
type input "38.214469, -119.253209"
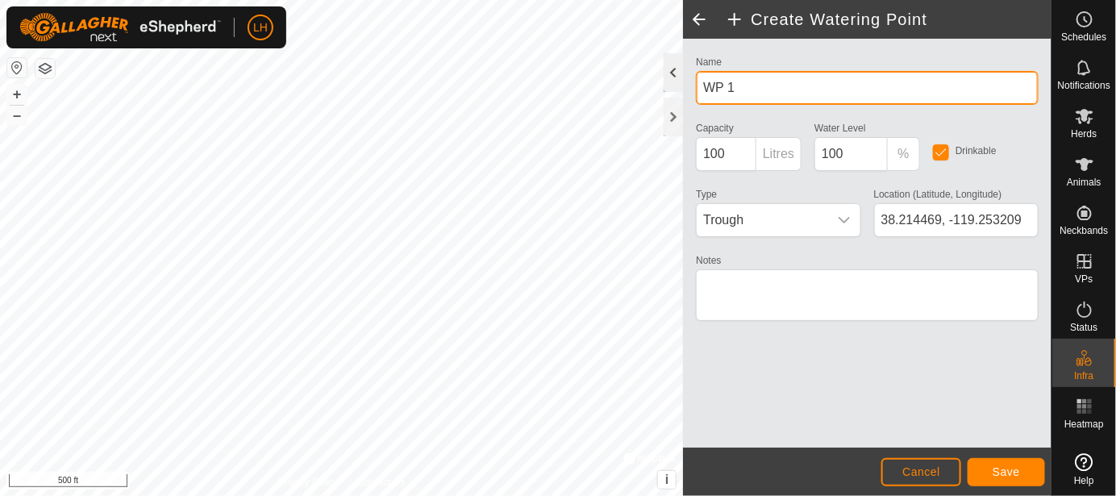
click at [642, 80] on div "Create Watering Point Name WP 1 Capacity 100 Litres Water Level 100 % Drinkable…" at bounding box center [525, 248] width 1051 height 496
drag, startPoint x: 742, startPoint y: 86, endPoint x: 692, endPoint y: 87, distance: 50.0
click at [692, 87] on div "Name WP 1" at bounding box center [866, 78] width 355 height 53
type input "East [PERSON_NAME] River"
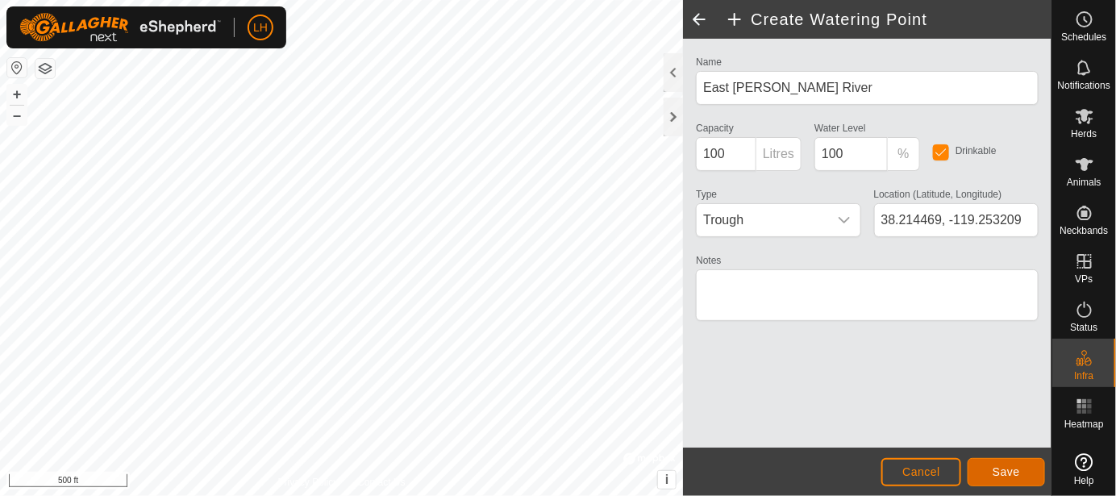
click at [1008, 472] on span "Save" at bounding box center [1005, 471] width 27 height 13
